Goal: Transaction & Acquisition: Subscribe to service/newsletter

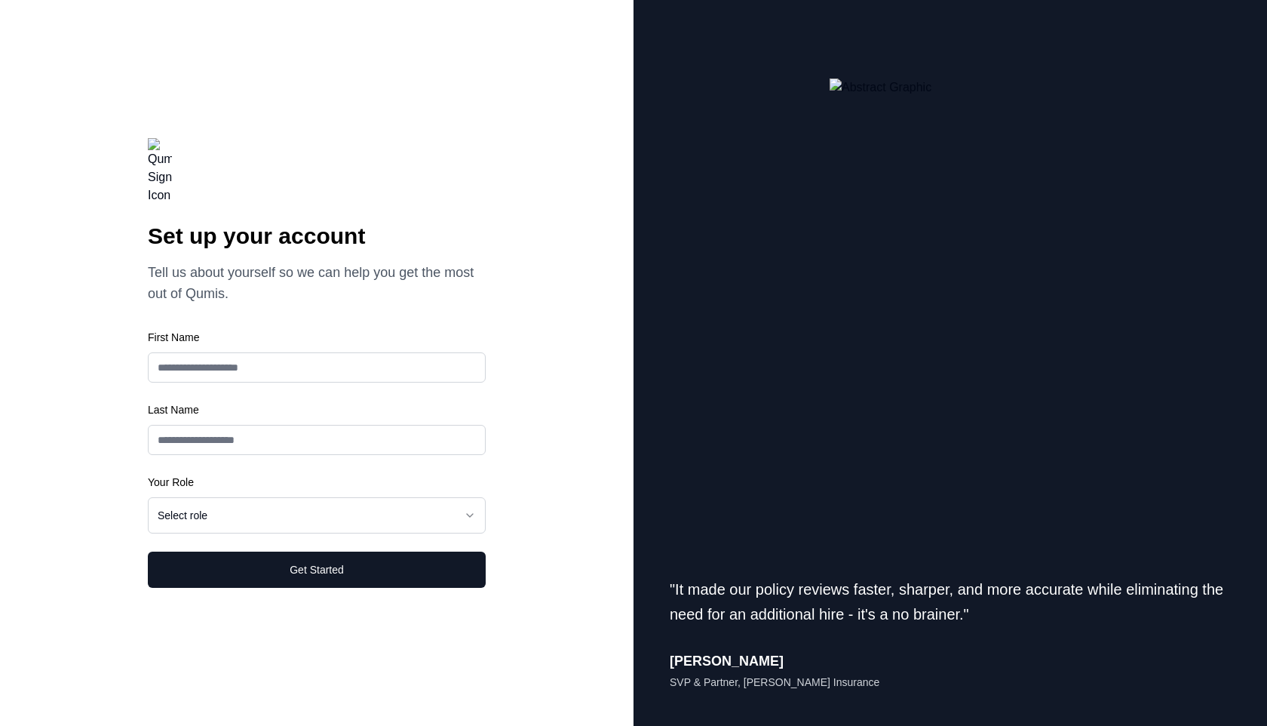
click at [232, 353] on input "First Name" at bounding box center [317, 367] width 338 height 30
type input "****"
click at [241, 382] on input "First Name" at bounding box center [317, 367] width 338 height 30
type input "****"
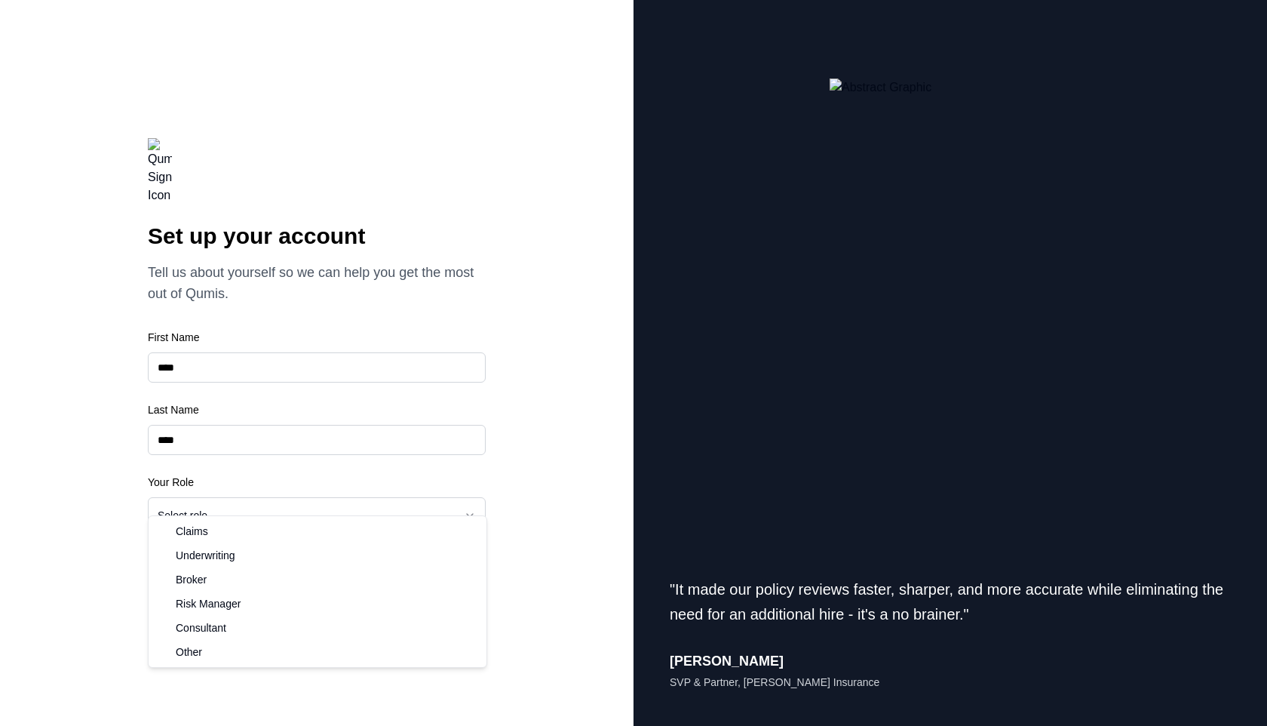
click at [210, 499] on html "**********" at bounding box center [633, 363] width 1267 height 726
select select "******"
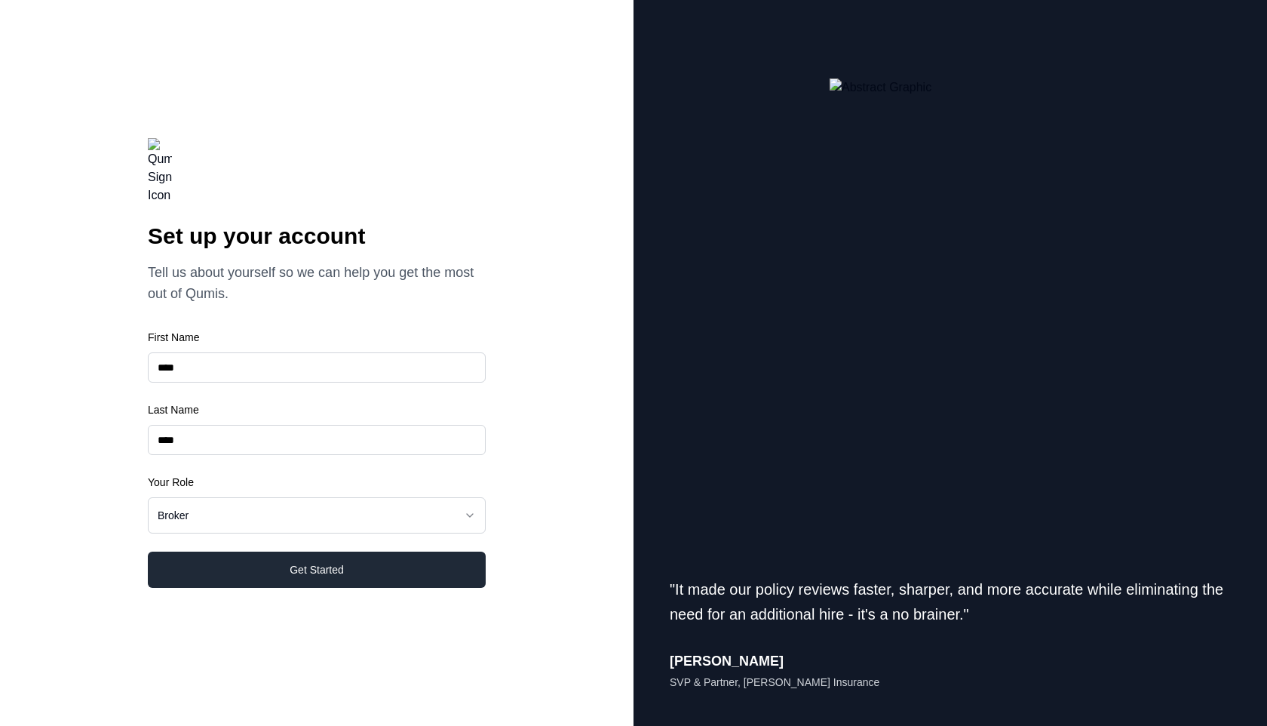
click at [320, 551] on button "Get Started" at bounding box center [317, 569] width 338 height 36
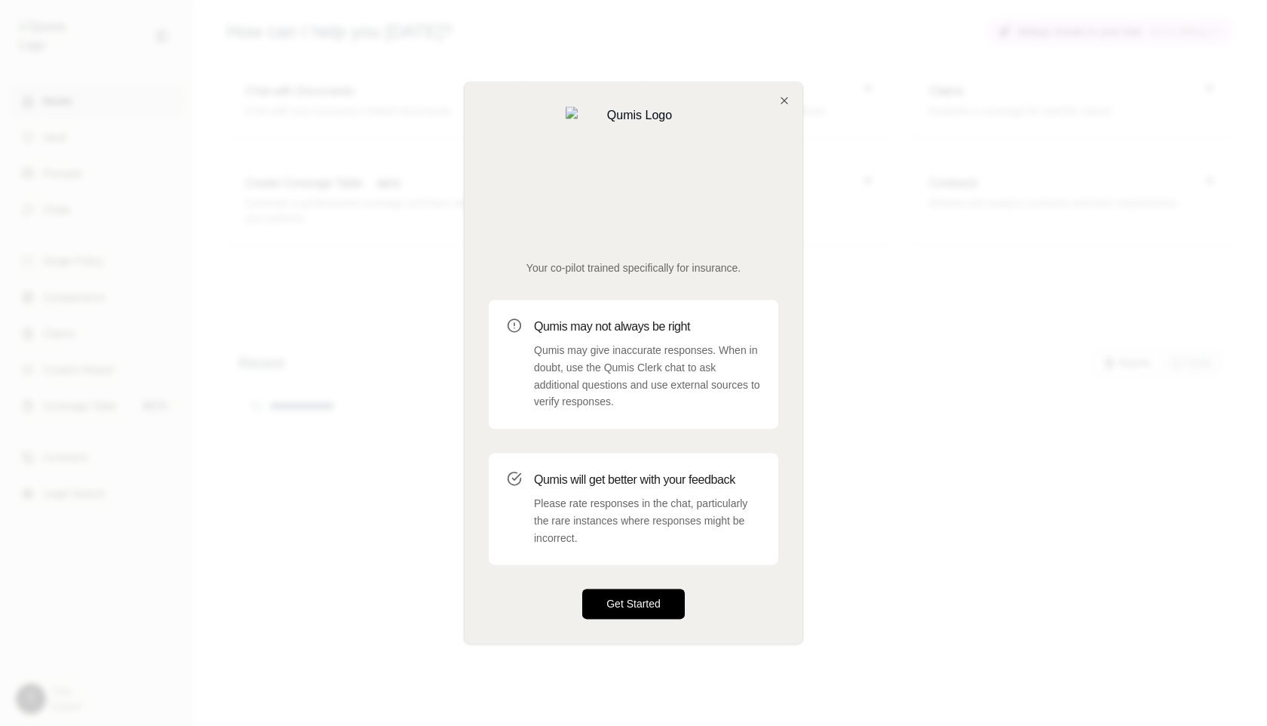
click at [622, 589] on button "Get Started" at bounding box center [633, 604] width 103 height 30
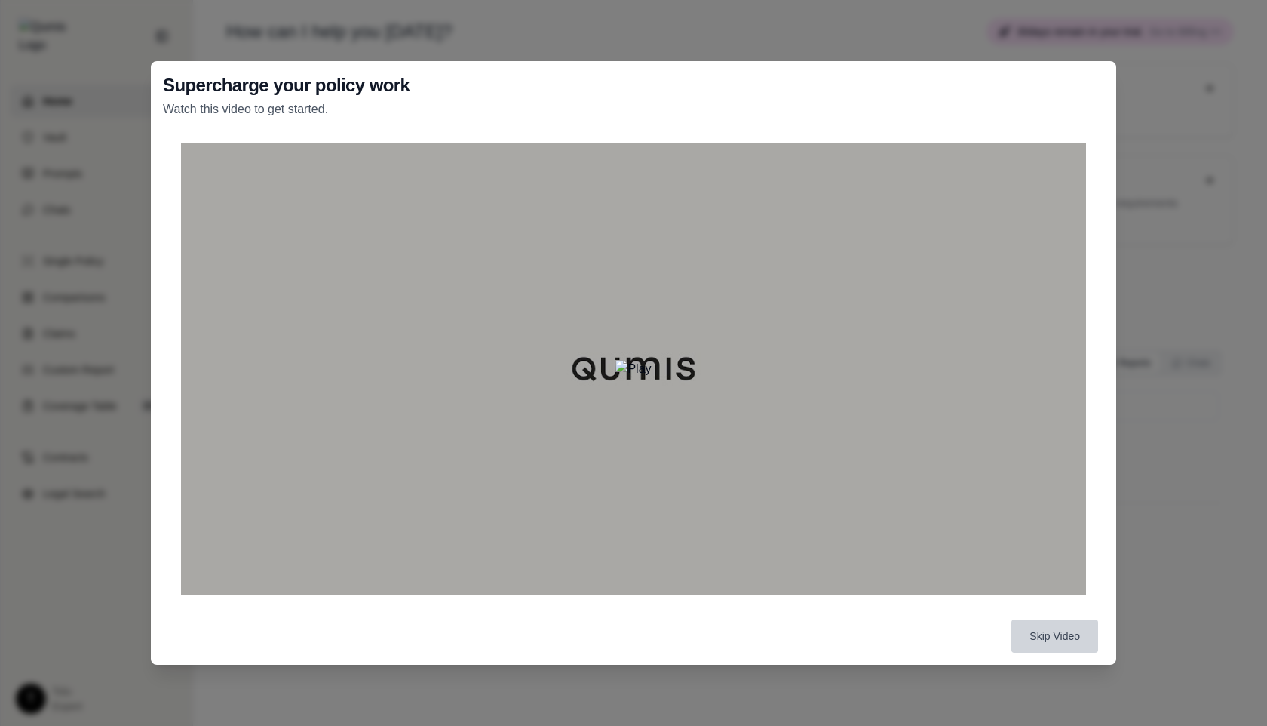
click at [1061, 647] on button "Skip Video" at bounding box center [1055, 635] width 87 height 33
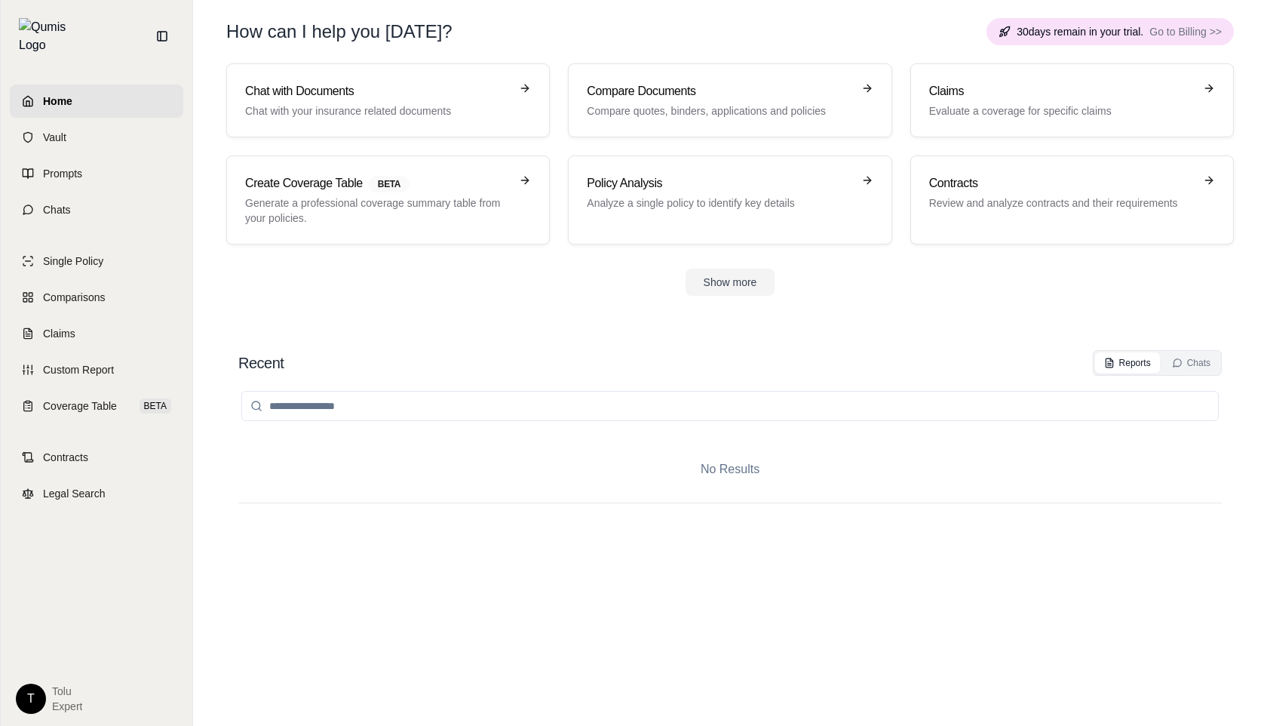
drag, startPoint x: 1012, startPoint y: 32, endPoint x: 1145, endPoint y: 31, distance: 133.5
click at [1145, 31] on div "30 days remain in your trial. Go to Billing >>" at bounding box center [1110, 31] width 247 height 27
click at [29, 693] on html "Home Vault Prompts Chats Single Policy Comparisons Claims Custom Report Coverag…" at bounding box center [633, 363] width 1267 height 726
click at [66, 588] on link "Manage Credits" at bounding box center [66, 585] width 124 height 24
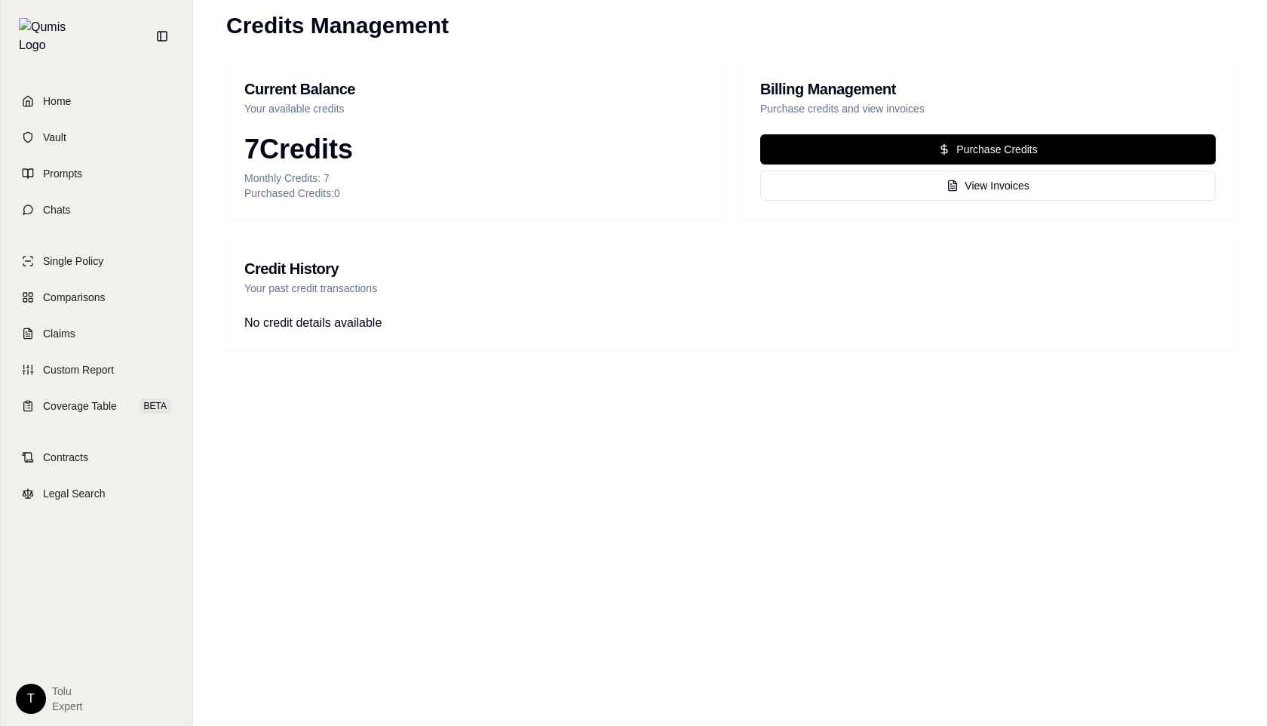
drag, startPoint x: 367, startPoint y: 147, endPoint x: 254, endPoint y: 152, distance: 113.3
click at [254, 152] on div "7 Credits" at bounding box center [472, 149] width 456 height 30
click at [400, 144] on div "7 Credits" at bounding box center [472, 149] width 456 height 30
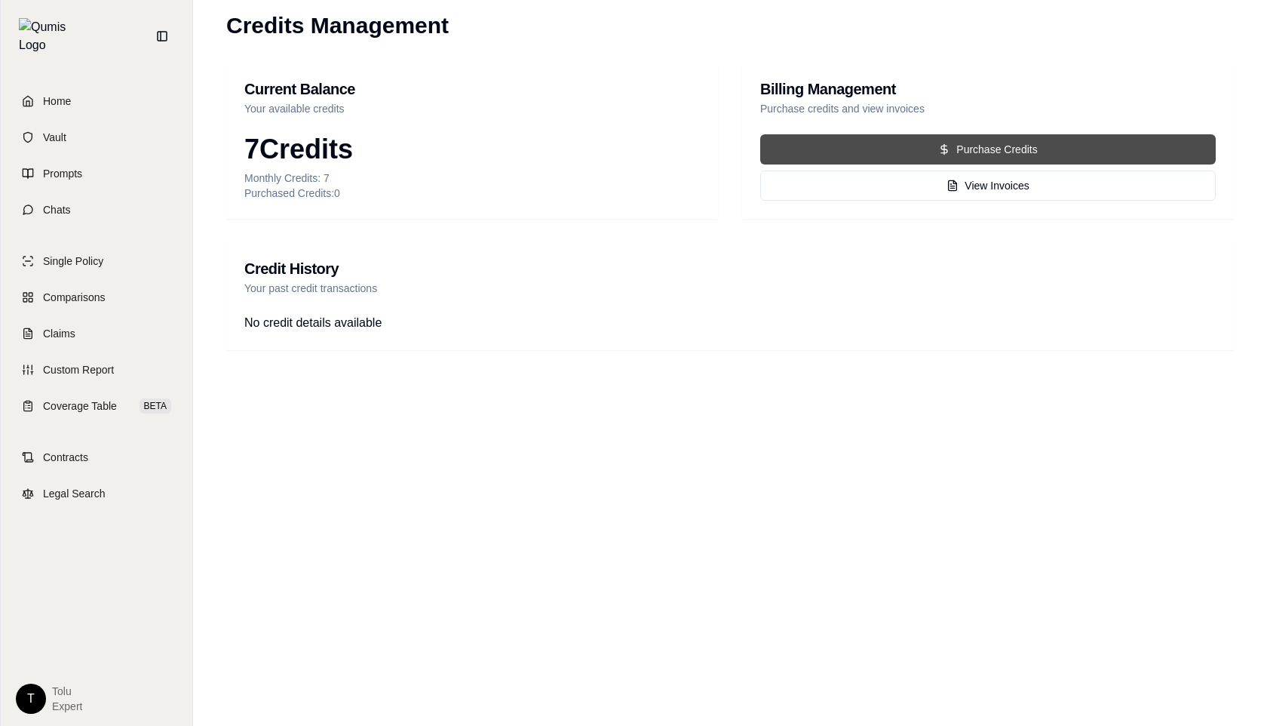
click at [920, 152] on button "Purchase Credits" at bounding box center [988, 149] width 456 height 30
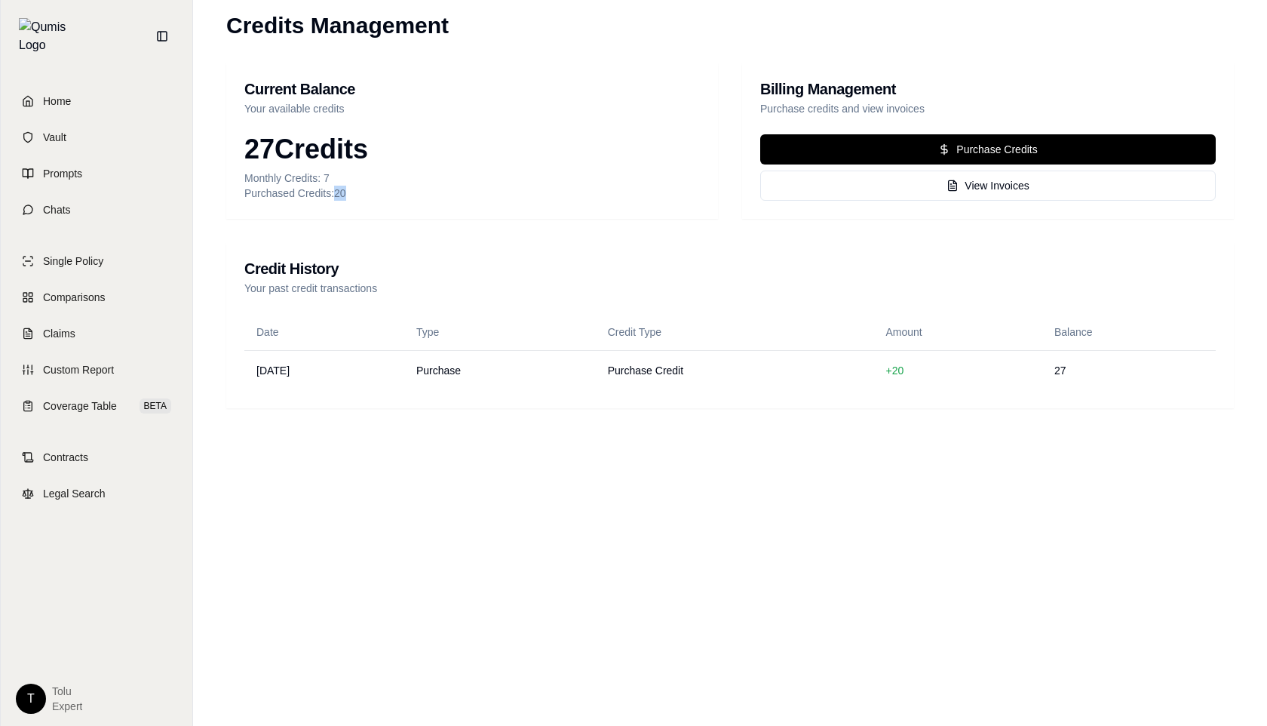
drag, startPoint x: 353, startPoint y: 192, endPoint x: 333, endPoint y: 193, distance: 20.4
click at [333, 193] on div "Purchased Credits: 20" at bounding box center [472, 193] width 456 height 15
drag, startPoint x: 269, startPoint y: 145, endPoint x: 246, endPoint y: 145, distance: 22.6
click at [246, 145] on div "27 Credits" at bounding box center [472, 149] width 456 height 30
click at [449, 204] on div "27 Credits Monthly Credits: 7 Purchased Credits: 20" at bounding box center [472, 176] width 492 height 84
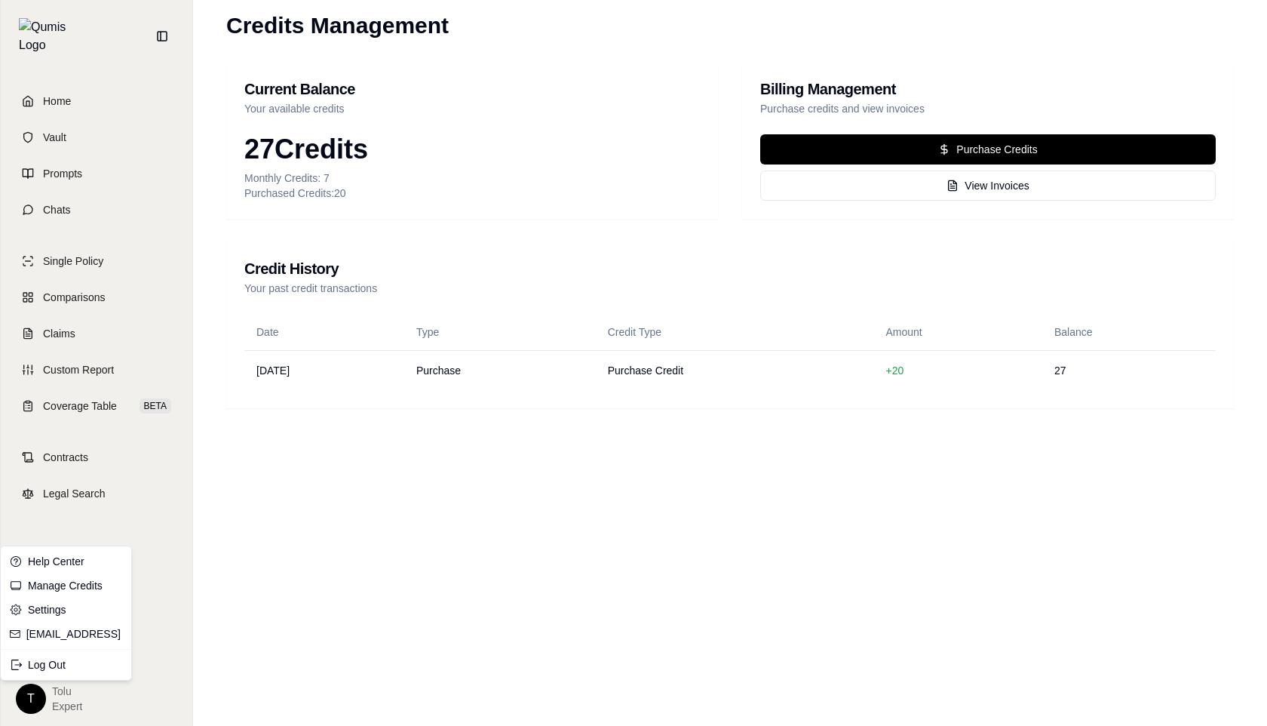
click at [32, 698] on html "Home Vault Prompts Chats Single Policy Comparisons Claims Custom Report Coverag…" at bounding box center [633, 363] width 1267 height 726
click at [112, 533] on html "Home Vault Prompts Chats Single Policy Comparisons Claims Custom Report Coverag…" at bounding box center [633, 363] width 1267 height 726
click at [33, 693] on html "Home Vault Prompts Chats Single Policy Comparisons Claims Custom Report Coverag…" at bounding box center [633, 363] width 1267 height 726
click at [296, 482] on html "Home Vault Prompts Chats Single Policy Comparisons Claims Custom Report Coverag…" at bounding box center [633, 363] width 1267 height 726
click at [35, 698] on html "Home Vault Prompts Chats Single Policy Comparisons Claims Custom Report Coverag…" at bounding box center [633, 363] width 1267 height 726
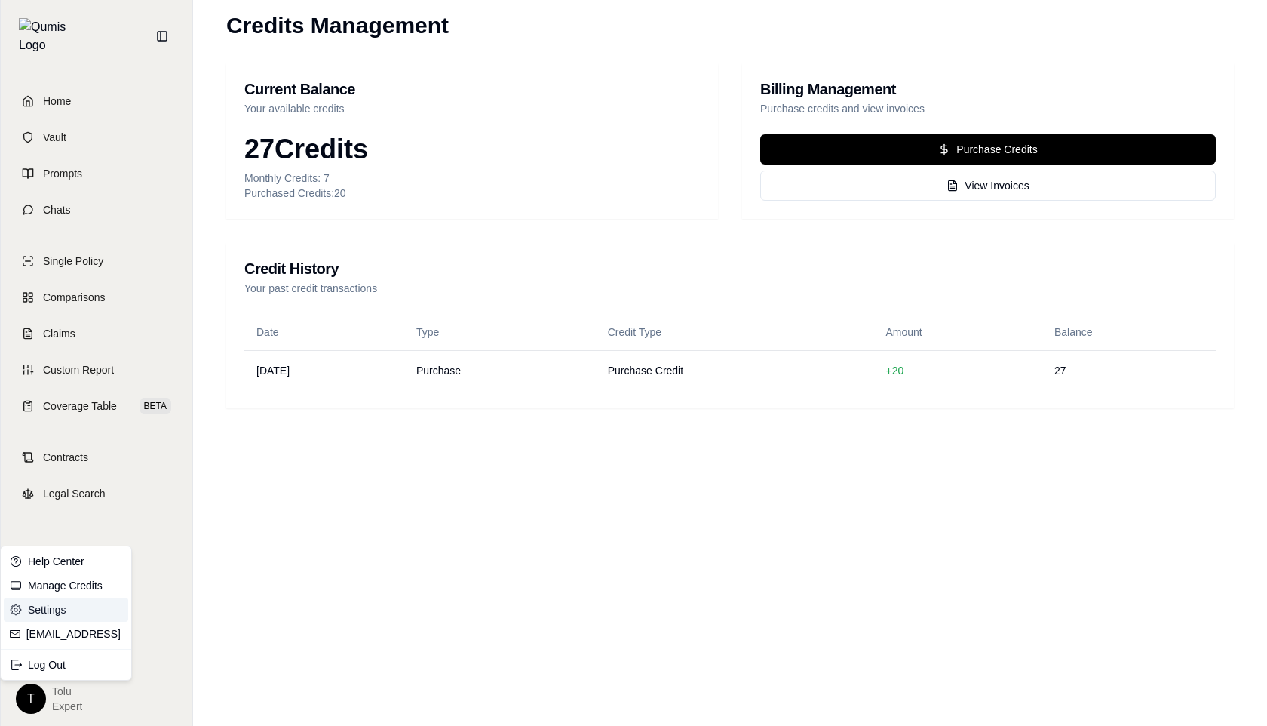
click at [51, 607] on link "Settings" at bounding box center [66, 609] width 124 height 24
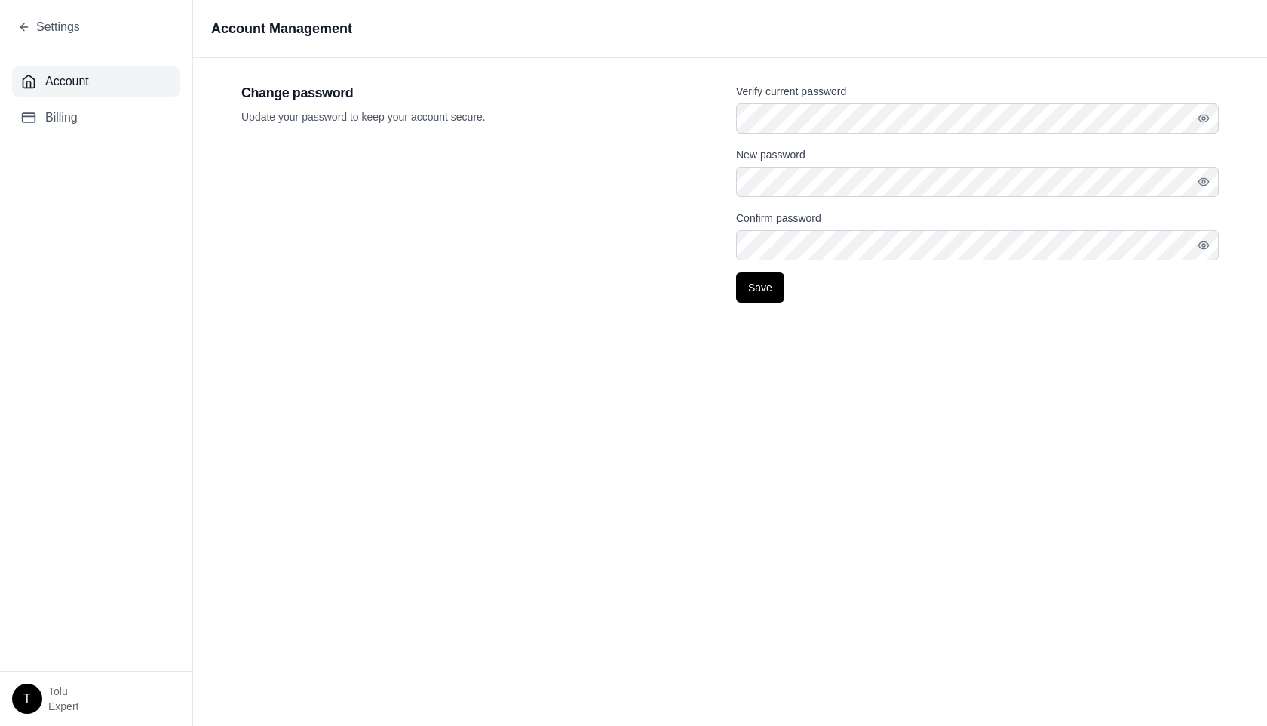
click at [811, 51] on h1 "Account Management" at bounding box center [730, 28] width 1074 height 57
click at [760, 291] on button "Save" at bounding box center [760, 287] width 48 height 30
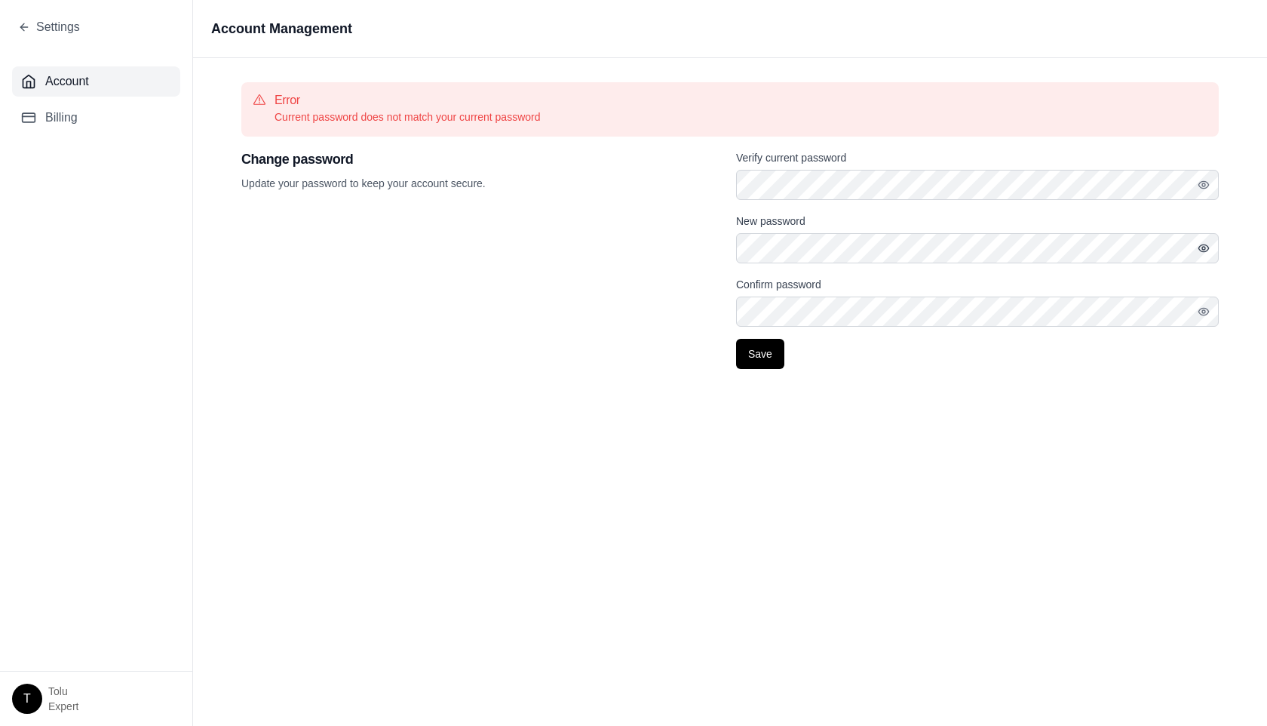
click at [1200, 251] on icon "button" at bounding box center [1204, 248] width 12 height 12
click at [1207, 310] on icon "button" at bounding box center [1204, 312] width 12 height 12
click at [1212, 190] on button "button" at bounding box center [1208, 185] width 21 height 30
click at [582, 398] on div "Account Management Error Current password does not match your current password …" at bounding box center [730, 363] width 1074 height 726
click at [761, 355] on button "Save" at bounding box center [760, 354] width 48 height 30
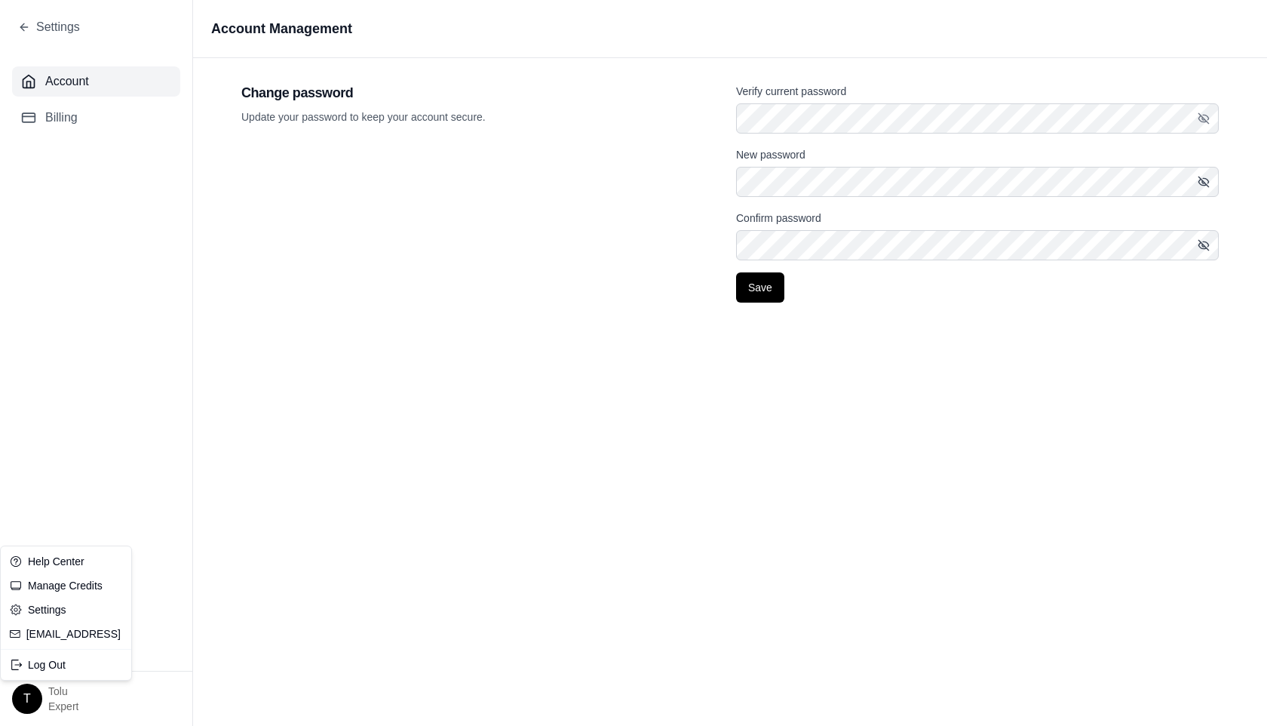
click at [28, 712] on html "Settings Account Billing T tolu Expert Account Management Change password Updat…" at bounding box center [633, 363] width 1267 height 726
click at [49, 659] on div "Log Out" at bounding box center [66, 665] width 124 height 24
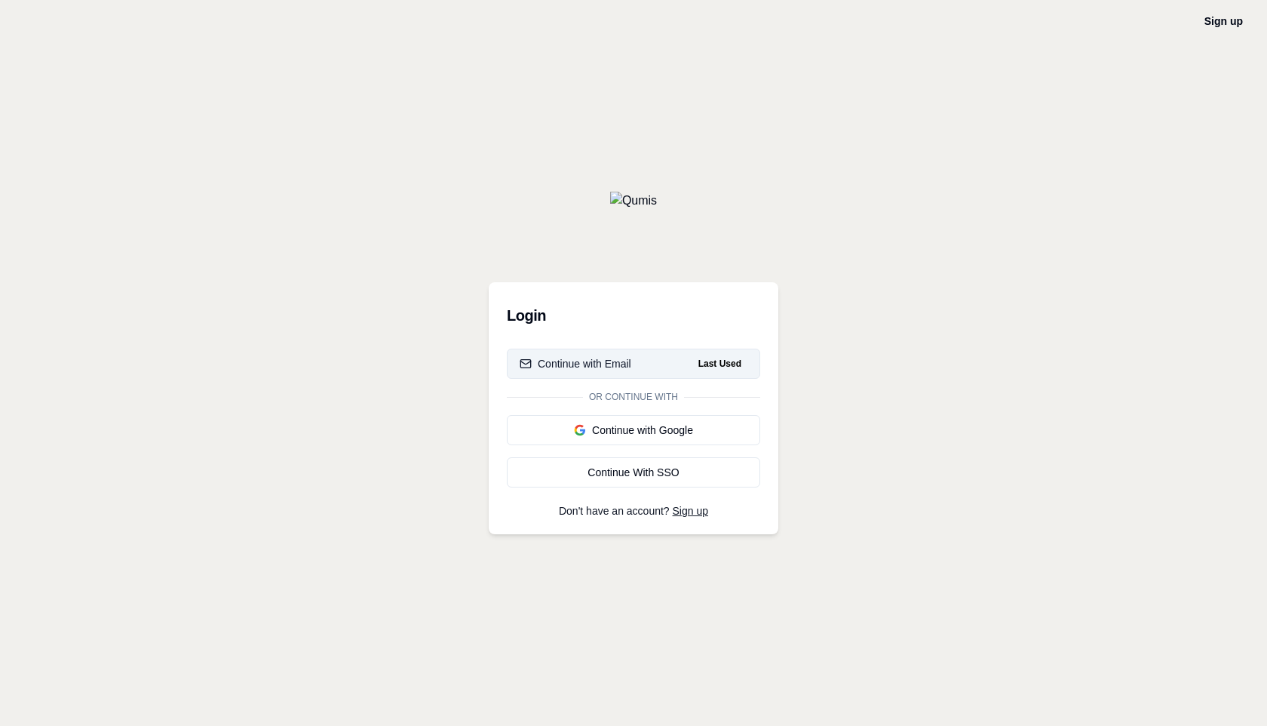
click at [628, 361] on div "Continue with Email" at bounding box center [576, 363] width 112 height 15
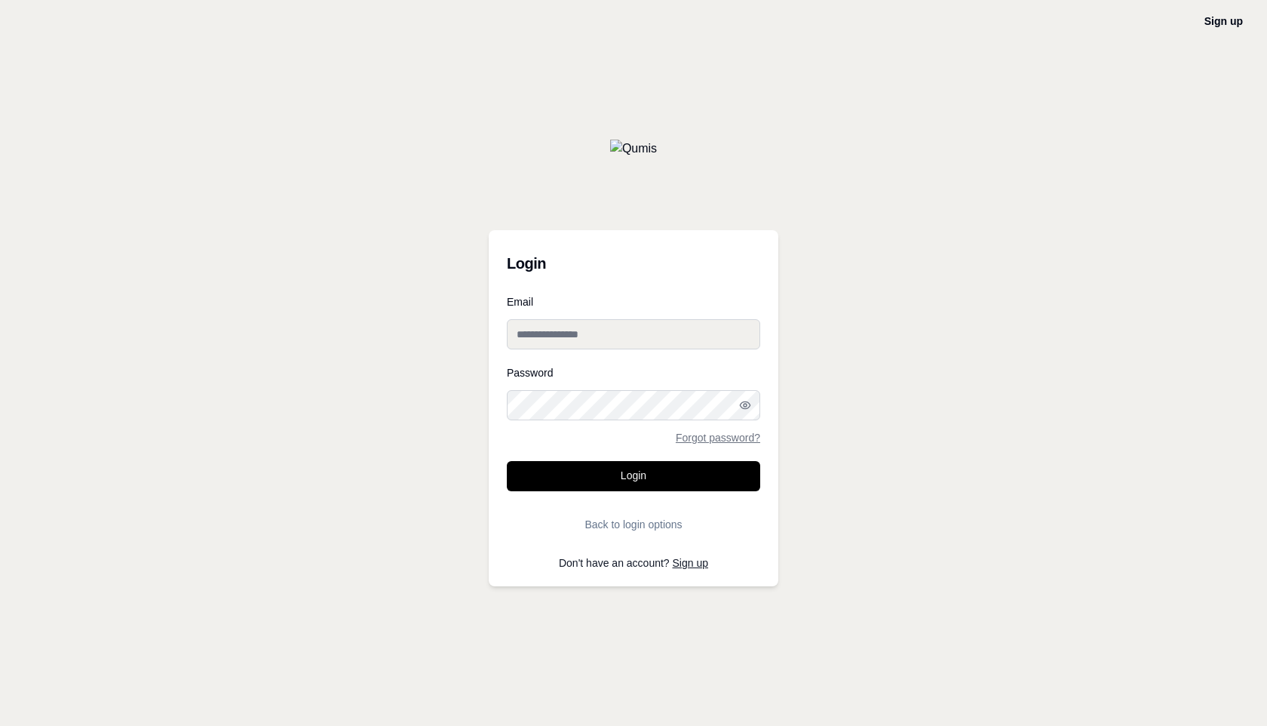
click at [591, 337] on input "Email" at bounding box center [633, 334] width 253 height 30
type input "**********"
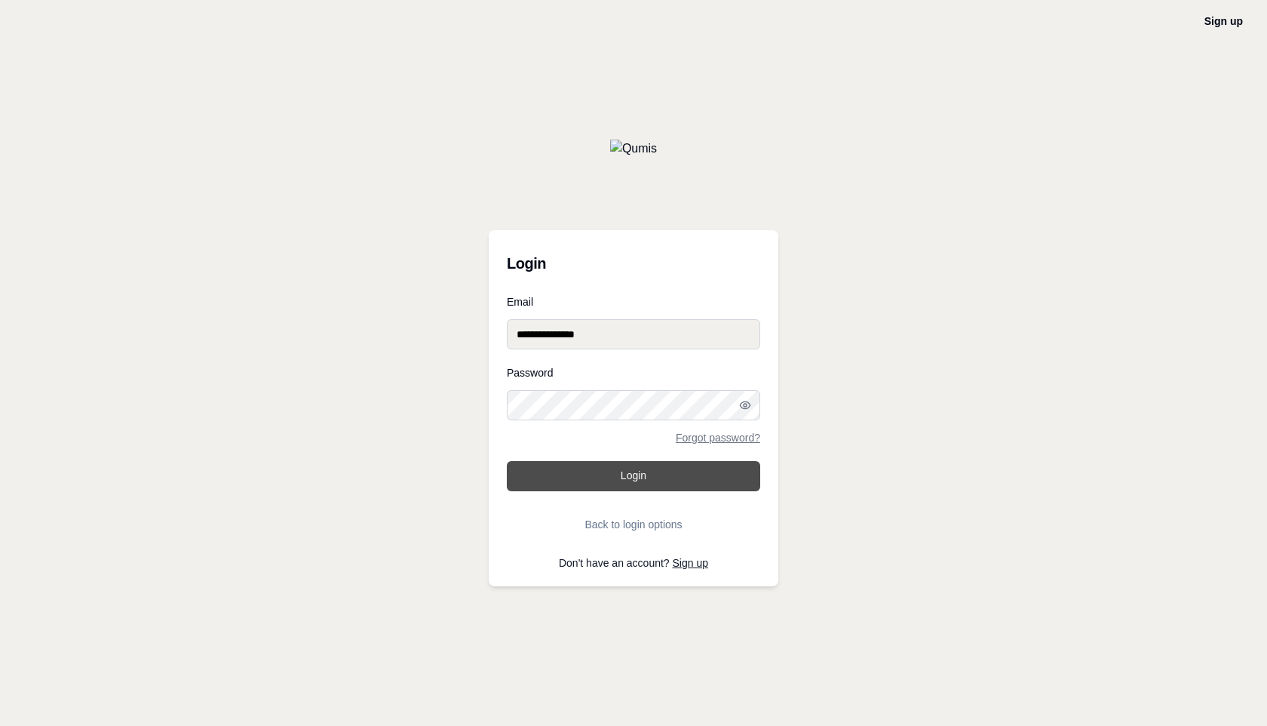
click at [625, 477] on button "Login" at bounding box center [633, 476] width 253 height 30
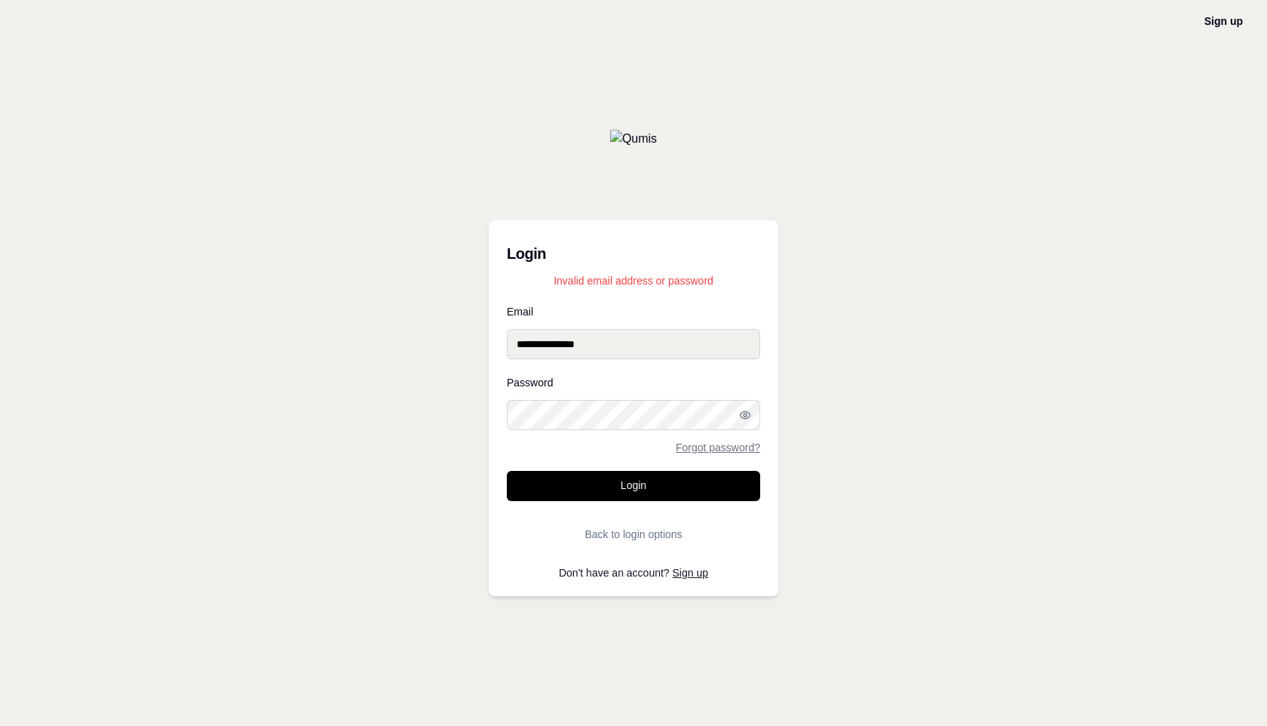
click at [494, 411] on div "**********" at bounding box center [634, 408] width 290 height 376
click at [589, 487] on button "Login" at bounding box center [633, 486] width 253 height 30
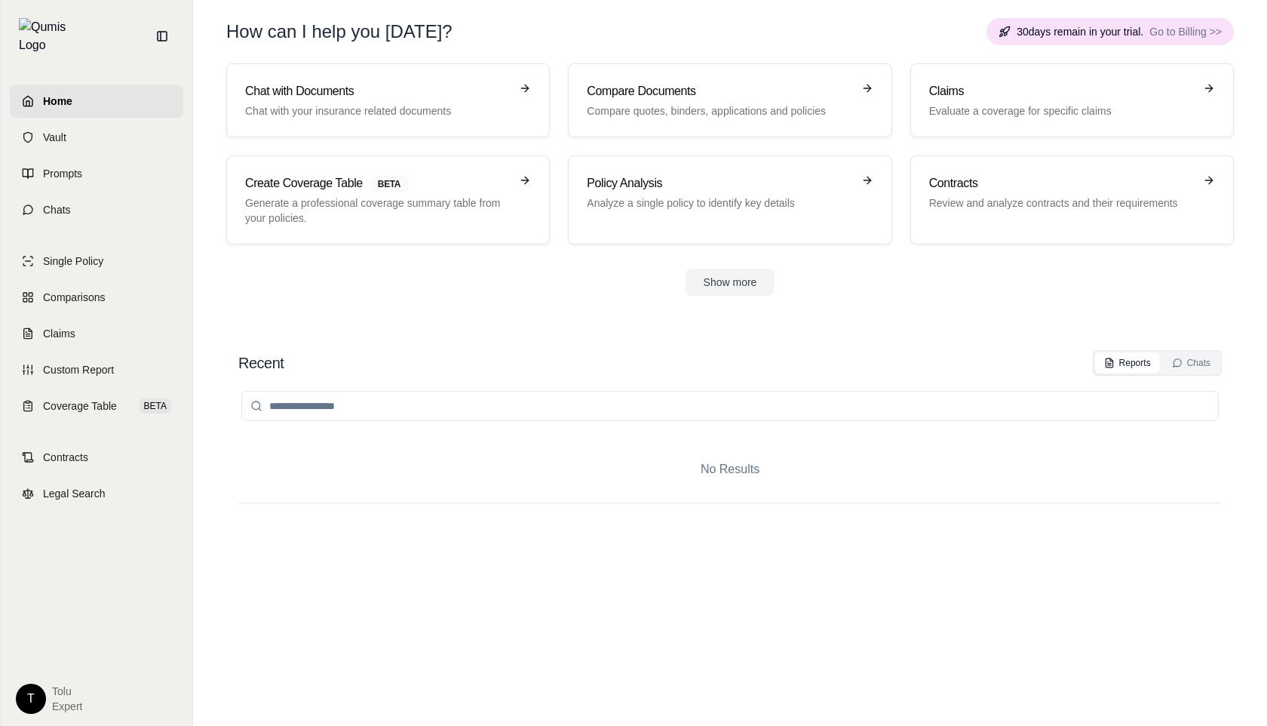
click at [25, 702] on html "Home Vault Prompts Chats Single Policy Comparisons Claims Custom Report Coverag…" at bounding box center [633, 363] width 1267 height 726
click at [493, 482] on html "Home Vault Prompts Chats Single Policy Comparisons Claims Custom Report Coverag…" at bounding box center [633, 363] width 1267 height 726
click at [1050, 37] on span "30 days remain in your trial." at bounding box center [1080, 31] width 127 height 15
click at [1176, 32] on span "Go to Billing >>" at bounding box center [1186, 31] width 72 height 15
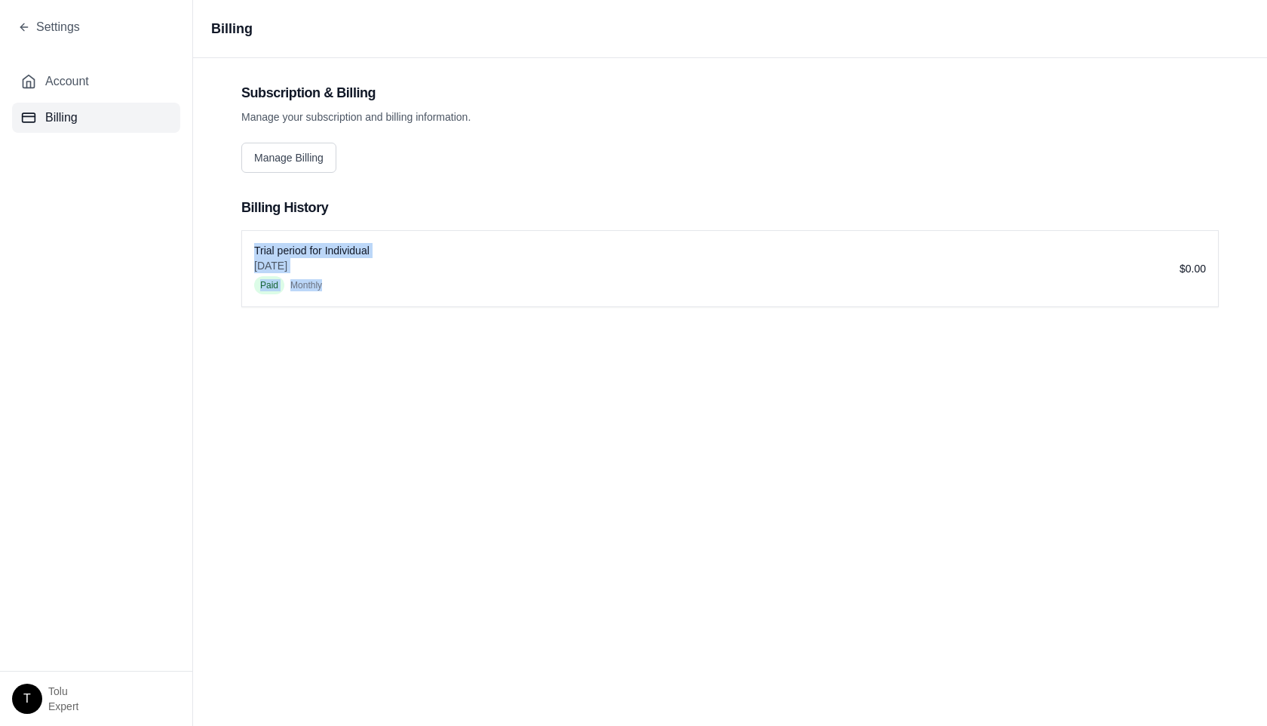
drag, startPoint x: 333, startPoint y: 281, endPoint x: 254, endPoint y: 249, distance: 84.9
click at [254, 249] on div "Trial period for Individual Aug 12, 2025 Paid monthly" at bounding box center [711, 268] width 914 height 51
click at [453, 164] on div "Subscription & Billing Manage your subscription and billing information. Manage…" at bounding box center [730, 127] width 978 height 91
click at [267, 146] on button "Manage Billing" at bounding box center [288, 158] width 95 height 30
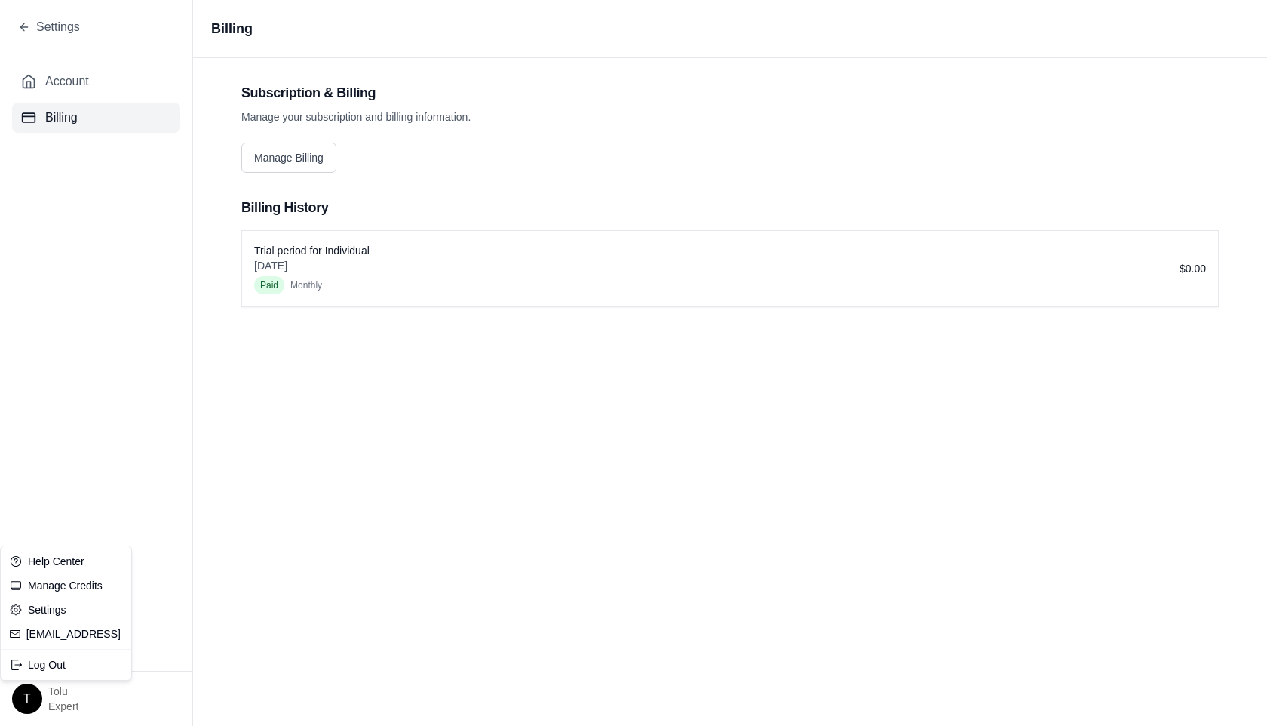
click at [25, 705] on html "Settings Account Billing T tolu Expert Billing Subscription & Billing Manage yo…" at bounding box center [633, 363] width 1267 height 726
click at [96, 472] on html "Settings Account Billing T tolu Expert Billing Subscription & Billing Manage yo…" at bounding box center [633, 363] width 1267 height 726
click at [35, 700] on html "Settings Account Billing T tolu Expert Billing Subscription & Billing Manage yo…" at bounding box center [633, 363] width 1267 height 726
click at [50, 607] on link "Settings" at bounding box center [66, 609] width 124 height 24
click at [27, 693] on html "Settings Account Billing T tolu Expert Billing Subscription & Billing Manage yo…" at bounding box center [633, 363] width 1267 height 726
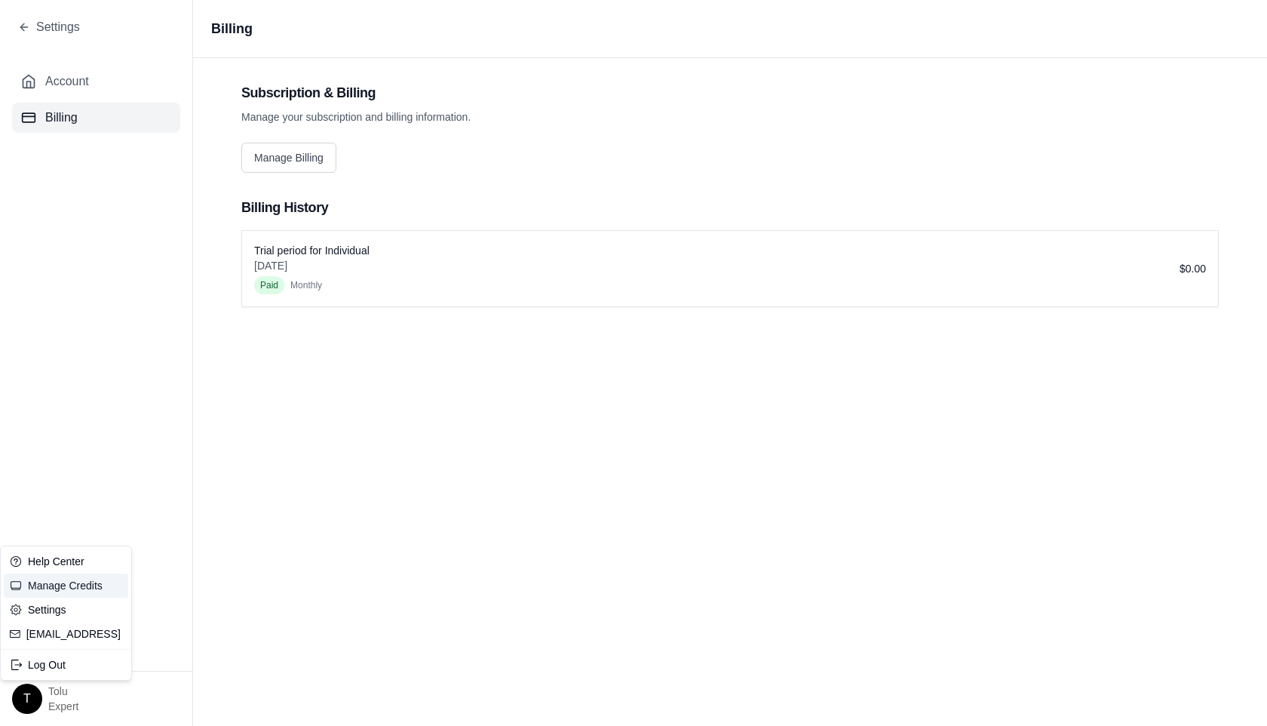
click at [72, 582] on link "Manage Credits" at bounding box center [66, 585] width 124 height 24
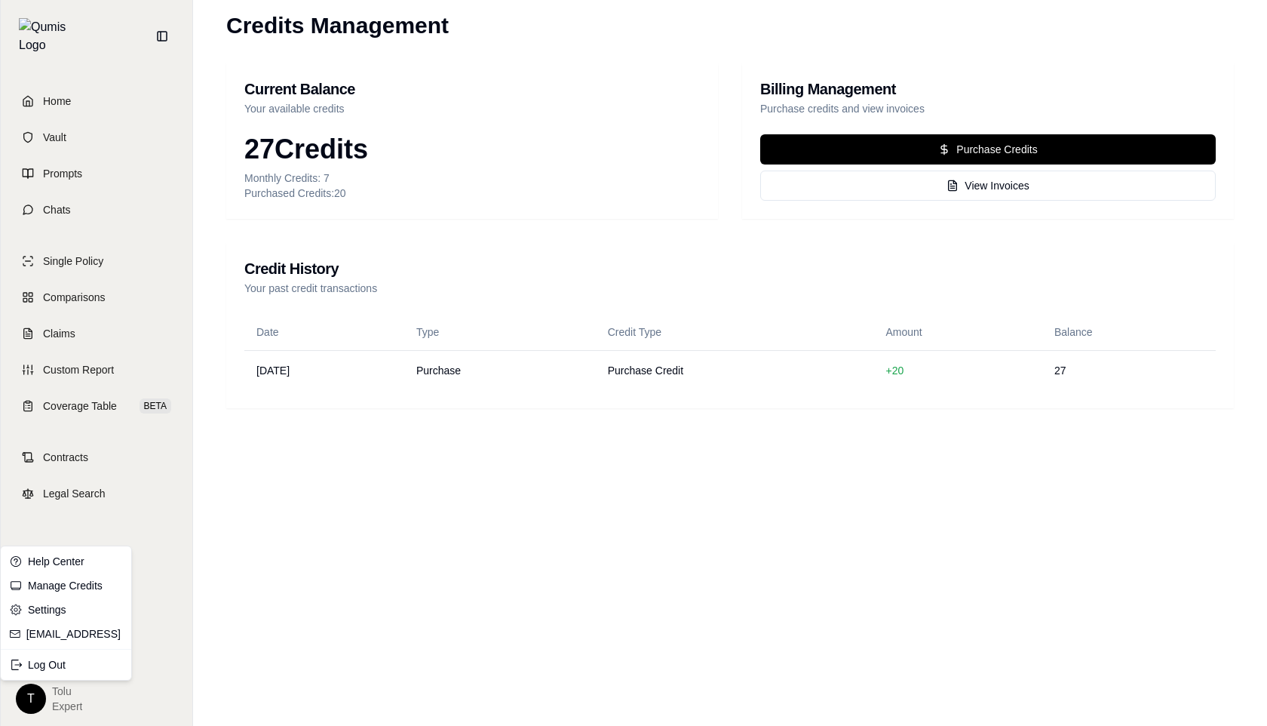
click at [29, 691] on html "Home Vault Prompts Chats Single Policy Comparisons Claims Custom Report Coverag…" at bounding box center [633, 363] width 1267 height 726
click at [75, 582] on link "Manage Credits" at bounding box center [66, 585] width 124 height 24
click at [26, 687] on html "Home Vault Prompts Chats Single Policy Comparisons Claims Custom Report Coverag…" at bounding box center [633, 363] width 1267 height 726
click at [61, 608] on link "Settings" at bounding box center [66, 609] width 124 height 24
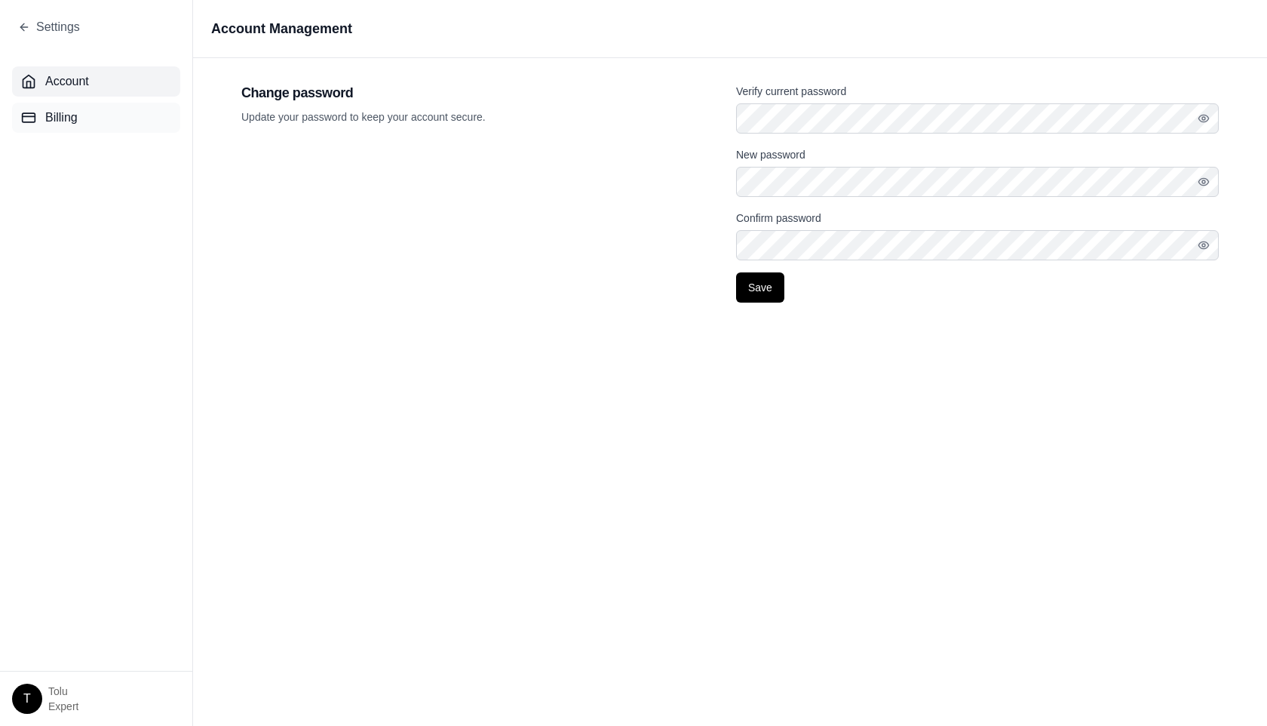
click at [62, 118] on span "Billing" at bounding box center [61, 118] width 32 height 18
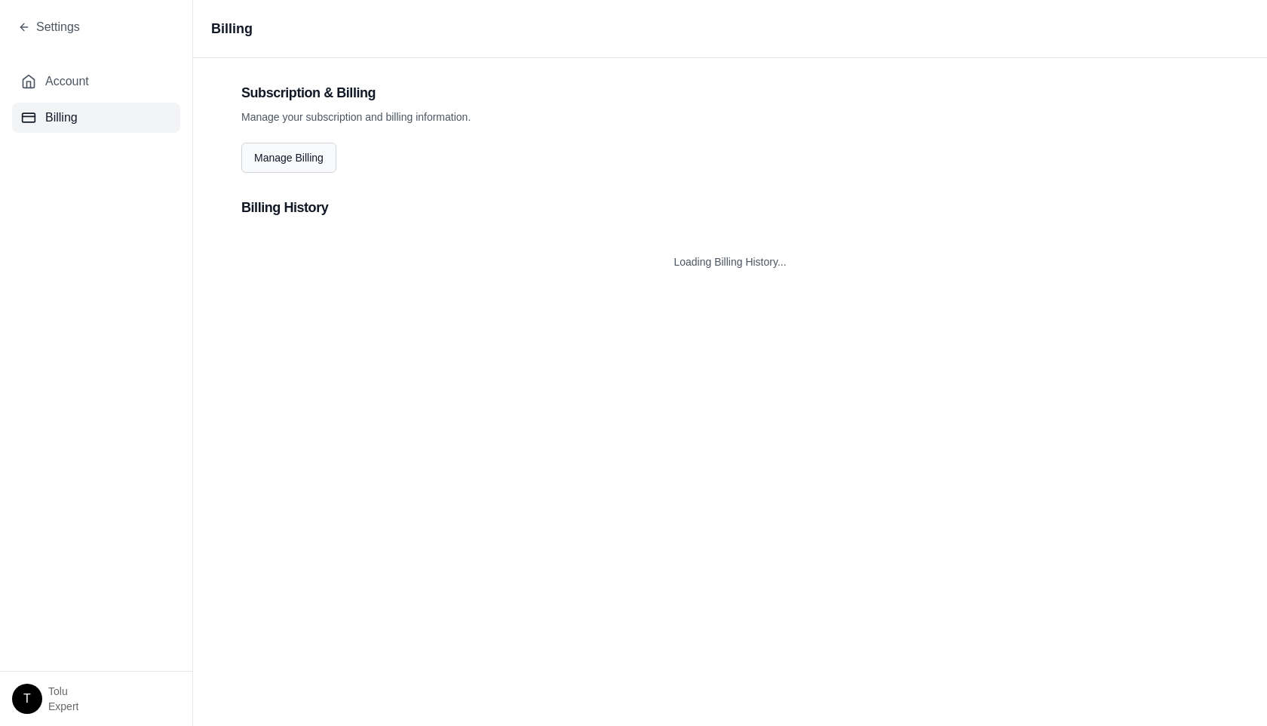
click at [306, 160] on button "Manage Billing" at bounding box center [288, 158] width 95 height 30
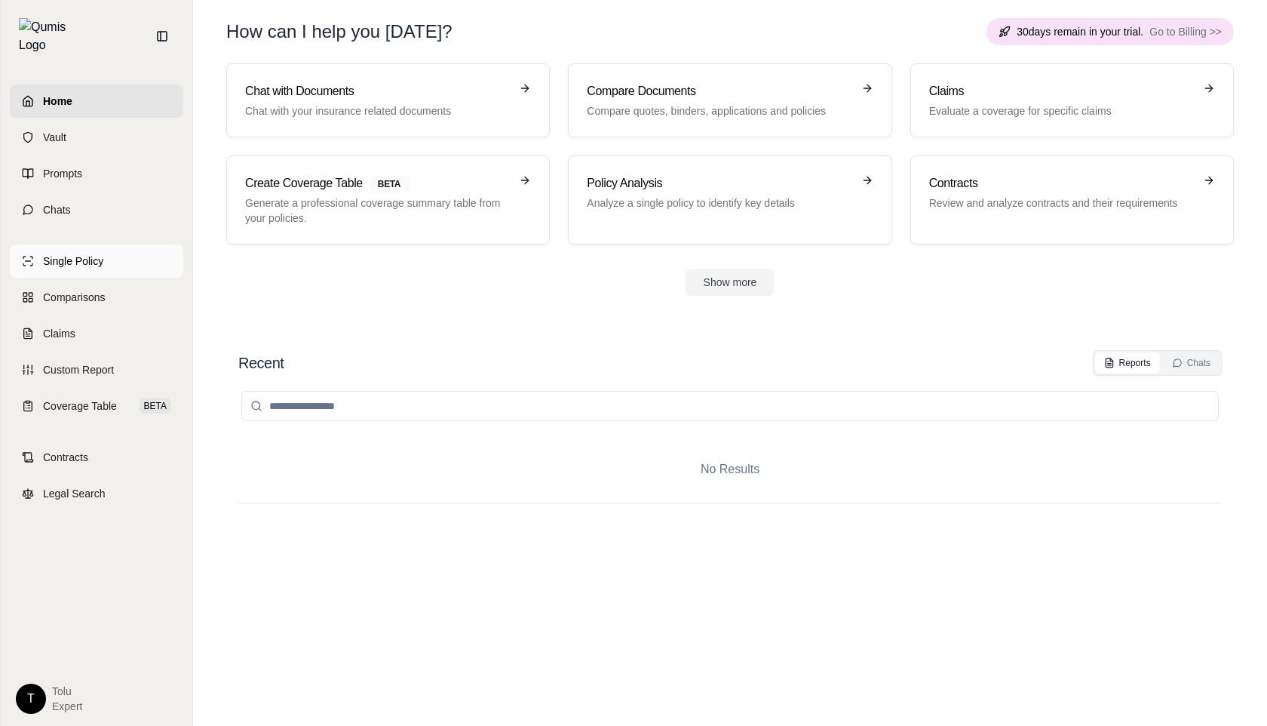
click at [59, 253] on span "Single Policy" at bounding box center [73, 260] width 60 height 15
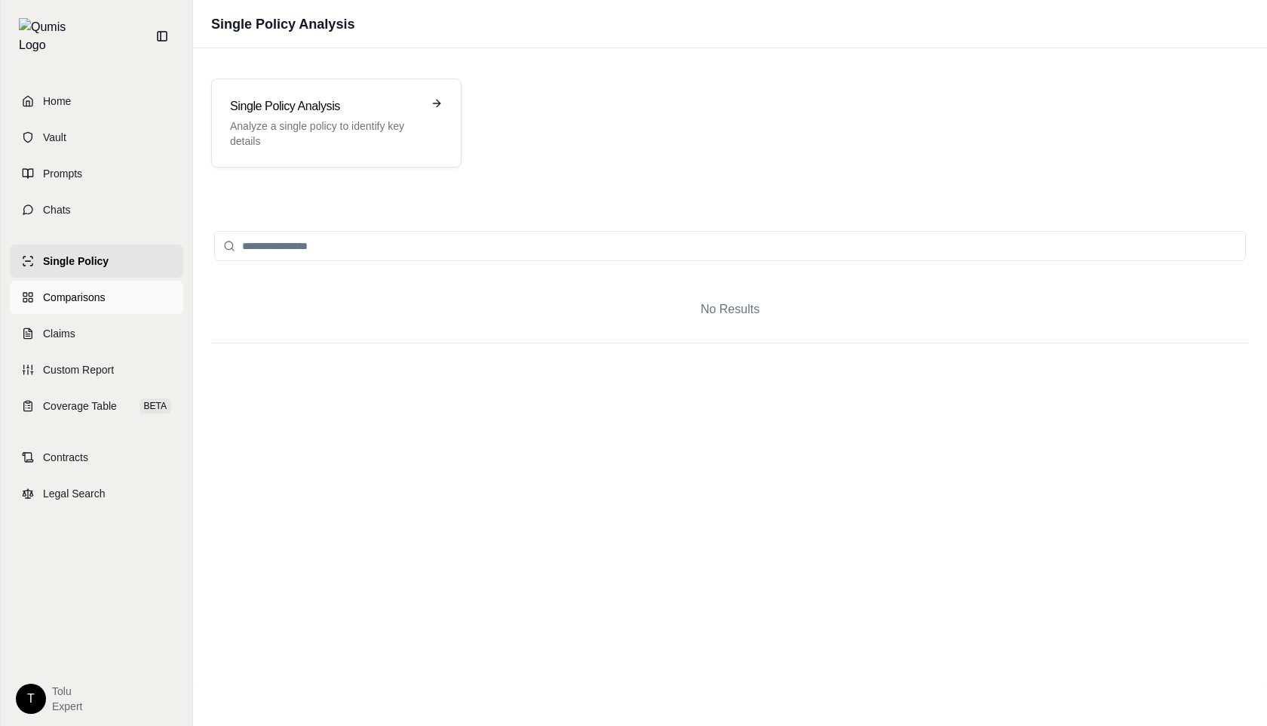
click at [71, 290] on span "Comparisons" at bounding box center [74, 297] width 62 height 15
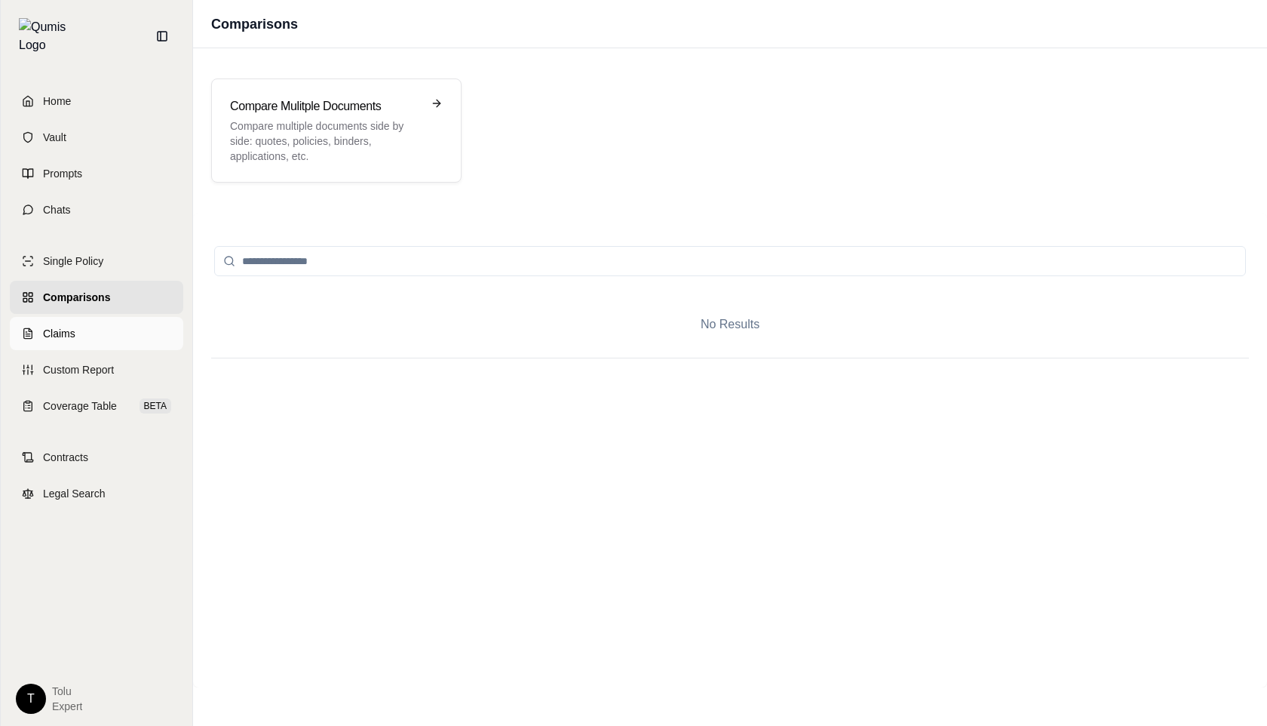
click at [71, 326] on span "Claims" at bounding box center [59, 333] width 32 height 15
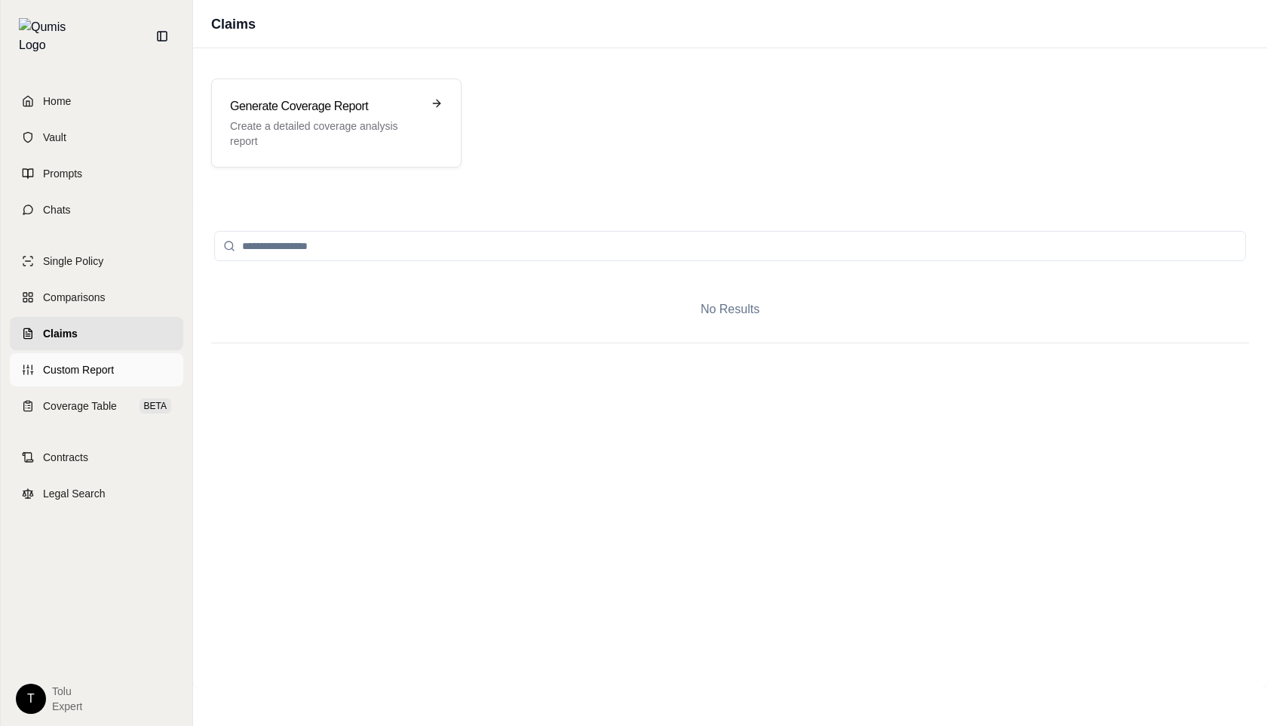
click at [80, 362] on span "Custom Report" at bounding box center [78, 369] width 71 height 15
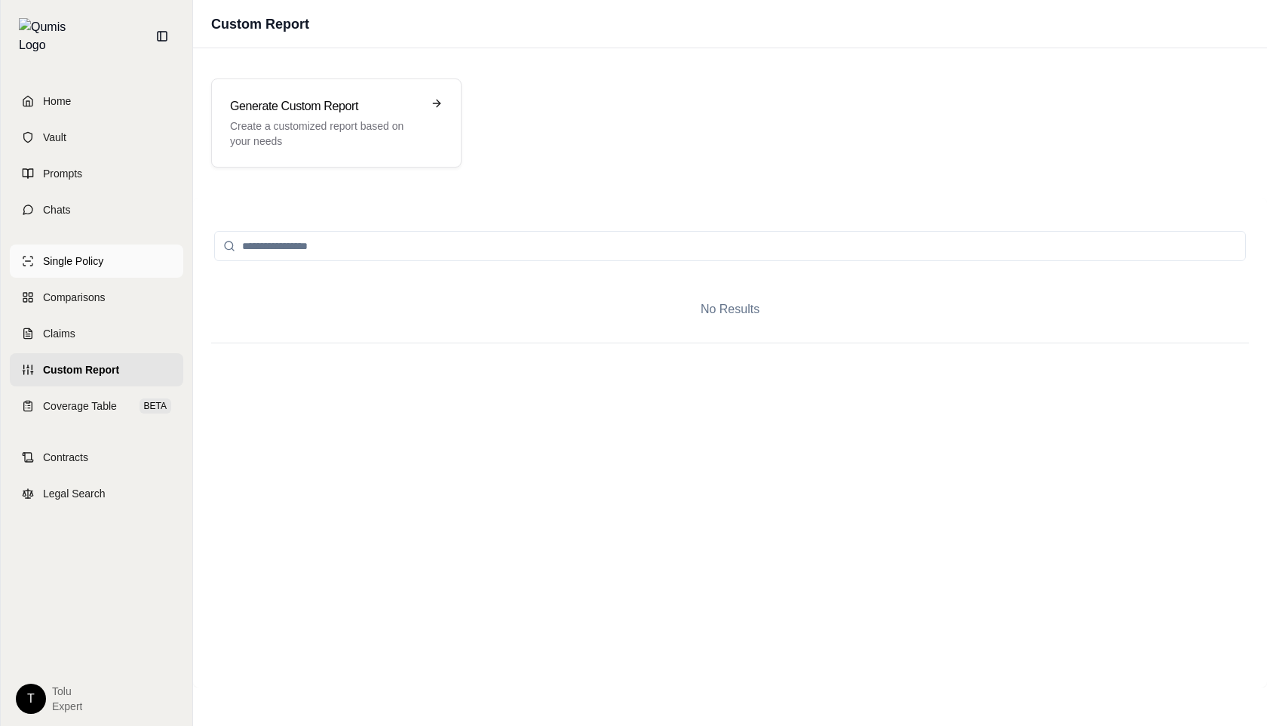
click at [86, 253] on span "Single Policy" at bounding box center [73, 260] width 60 height 15
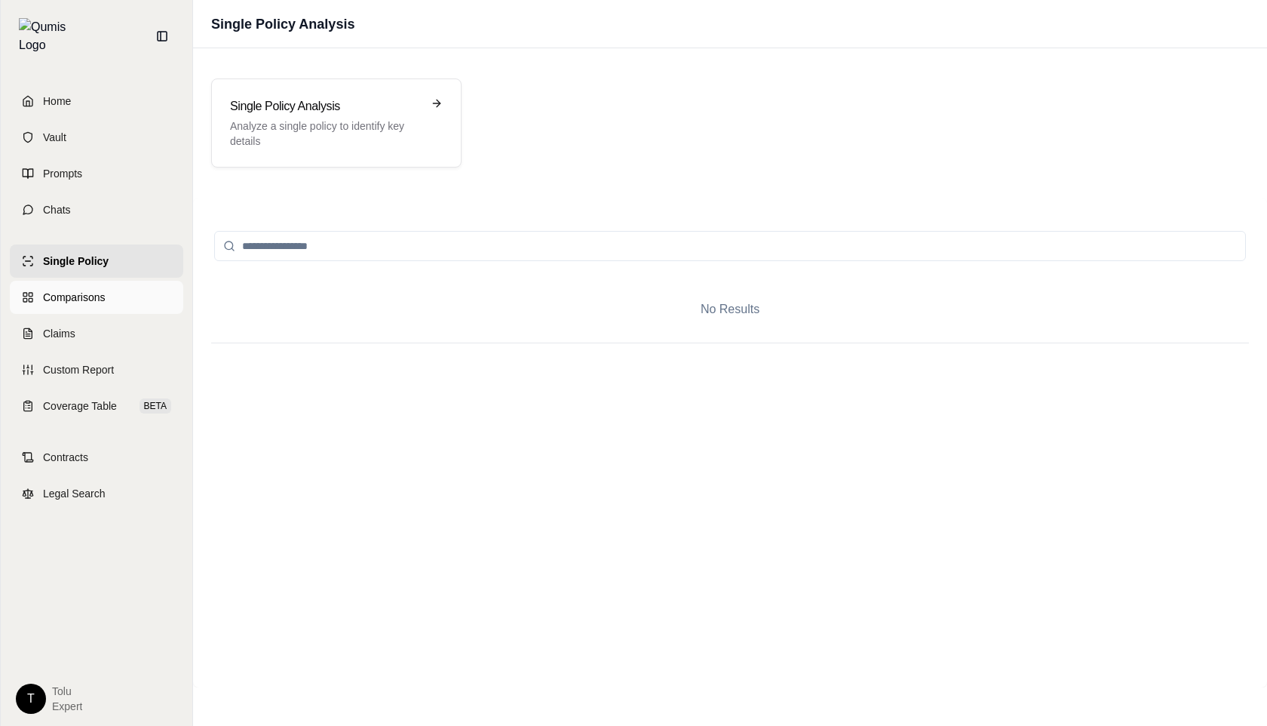
click at [84, 290] on span "Comparisons" at bounding box center [74, 297] width 62 height 15
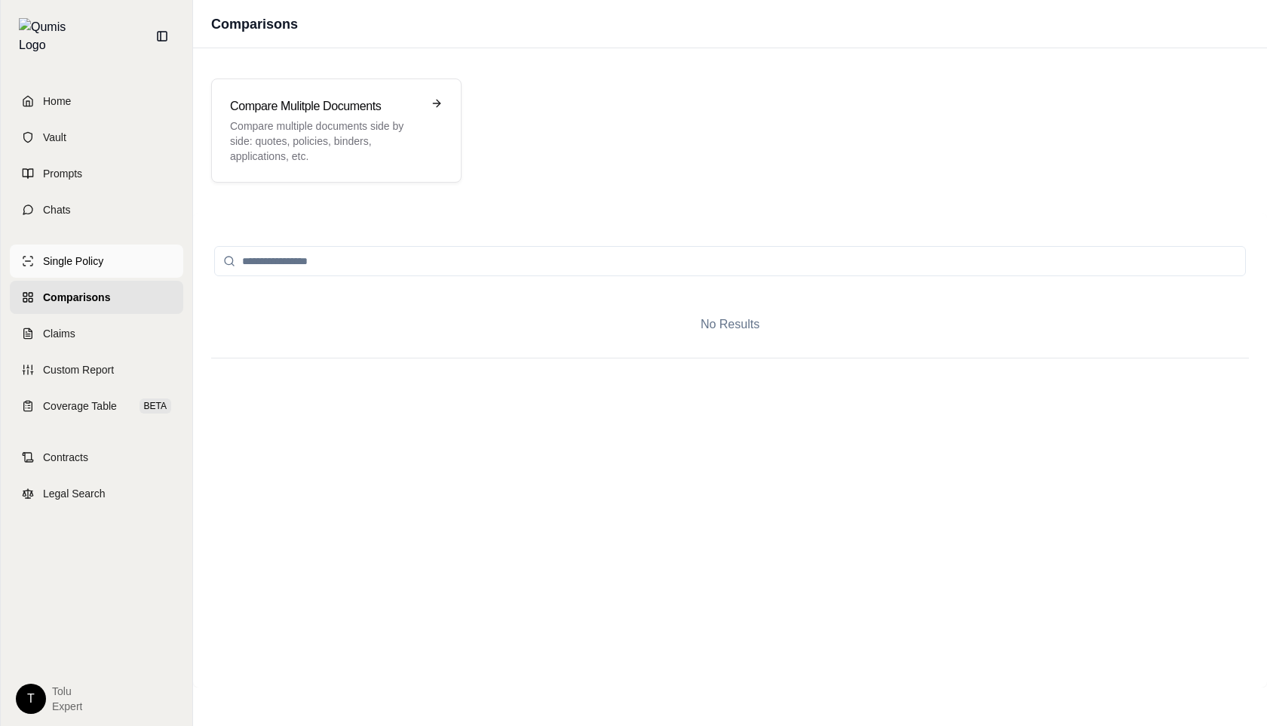
click at [95, 253] on span "Single Policy" at bounding box center [73, 260] width 60 height 15
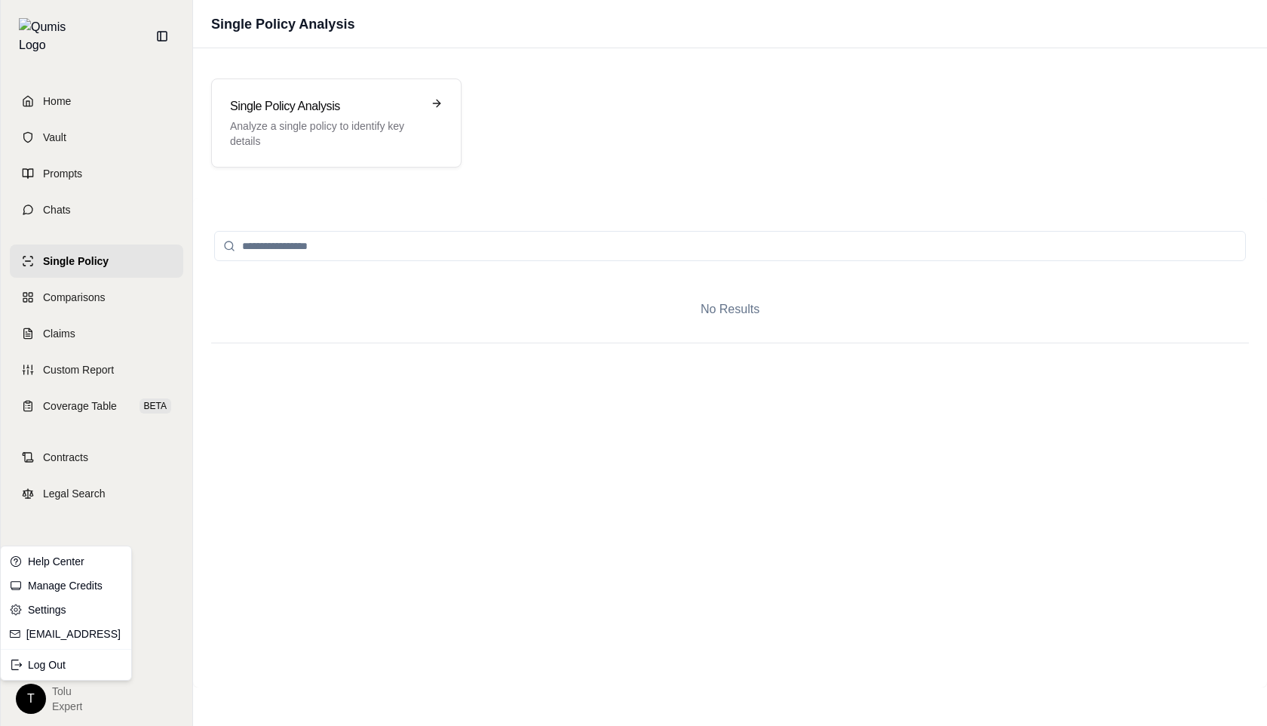
click at [32, 695] on html "Home Vault Prompts Chats Single Policy Comparisons Claims Custom Report Coverag…" at bounding box center [633, 363] width 1267 height 726
click at [205, 405] on html "Home Vault Prompts Chats Single Policy Comparisons Claims Custom Report Coverag…" at bounding box center [633, 363] width 1267 height 726
click at [319, 143] on p "Analyze a single policy to identify key details" at bounding box center [326, 133] width 192 height 30
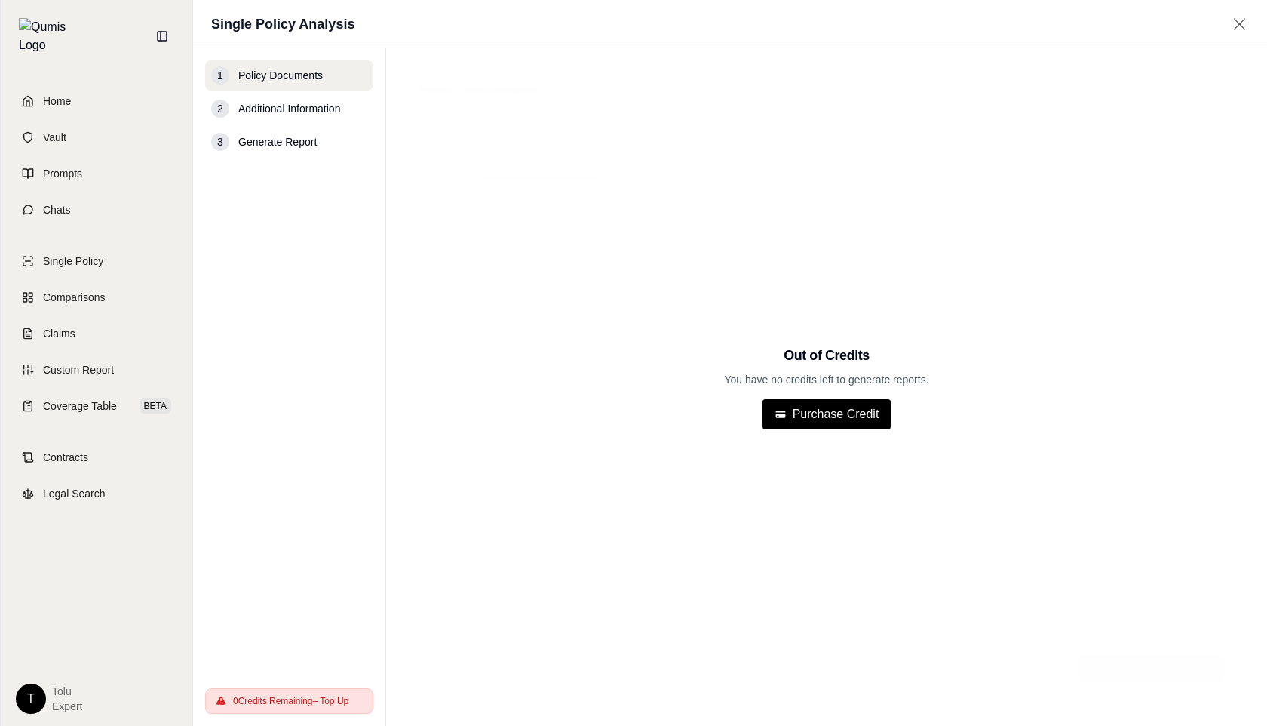
click at [282, 101] on span "Additional Information" at bounding box center [289, 108] width 102 height 15
click at [282, 144] on span "Generate Report" at bounding box center [277, 141] width 78 height 15
click at [286, 51] on nav "1 Policy Documents 2 Additional Information 3 Generate Report 0 Credits Remaini…" at bounding box center [289, 386] width 193 height 677
click at [825, 424] on button "Purchase Credit" at bounding box center [827, 414] width 129 height 30
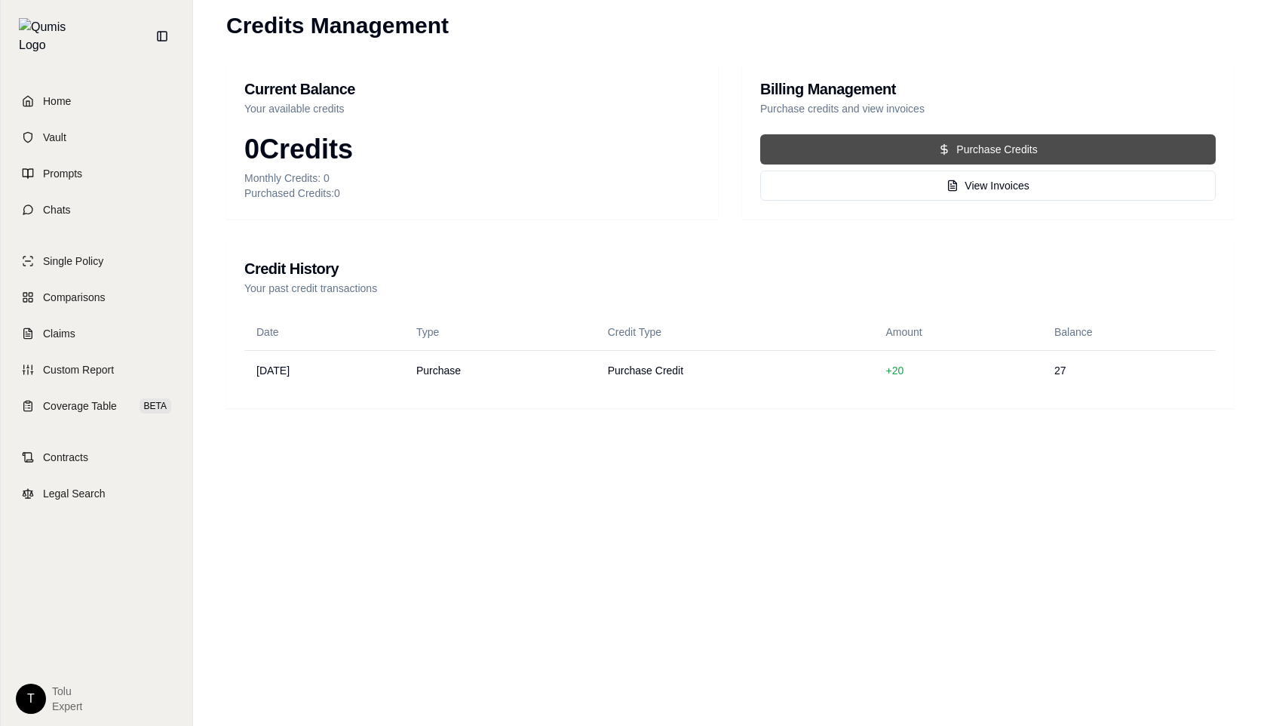
click at [963, 149] on button "Purchase Credits" at bounding box center [988, 149] width 456 height 30
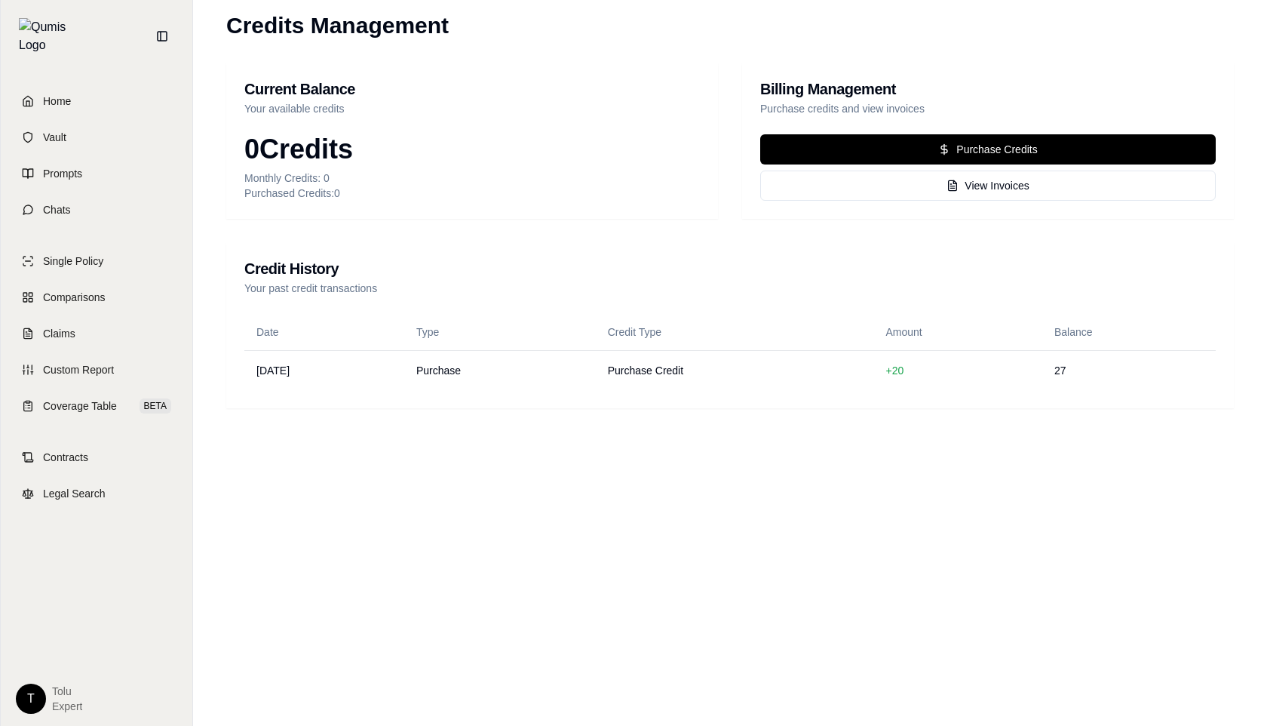
click at [37, 689] on html "Home Vault Prompts Chats Single Policy Comparisons Claims Custom Report Coverag…" at bounding box center [633, 363] width 1267 height 726
click at [93, 490] on html "Home Vault Prompts Chats Single Policy Comparisons Claims Custom Report Coverag…" at bounding box center [633, 363] width 1267 height 726
click at [63, 244] on link "Single Policy" at bounding box center [97, 260] width 174 height 33
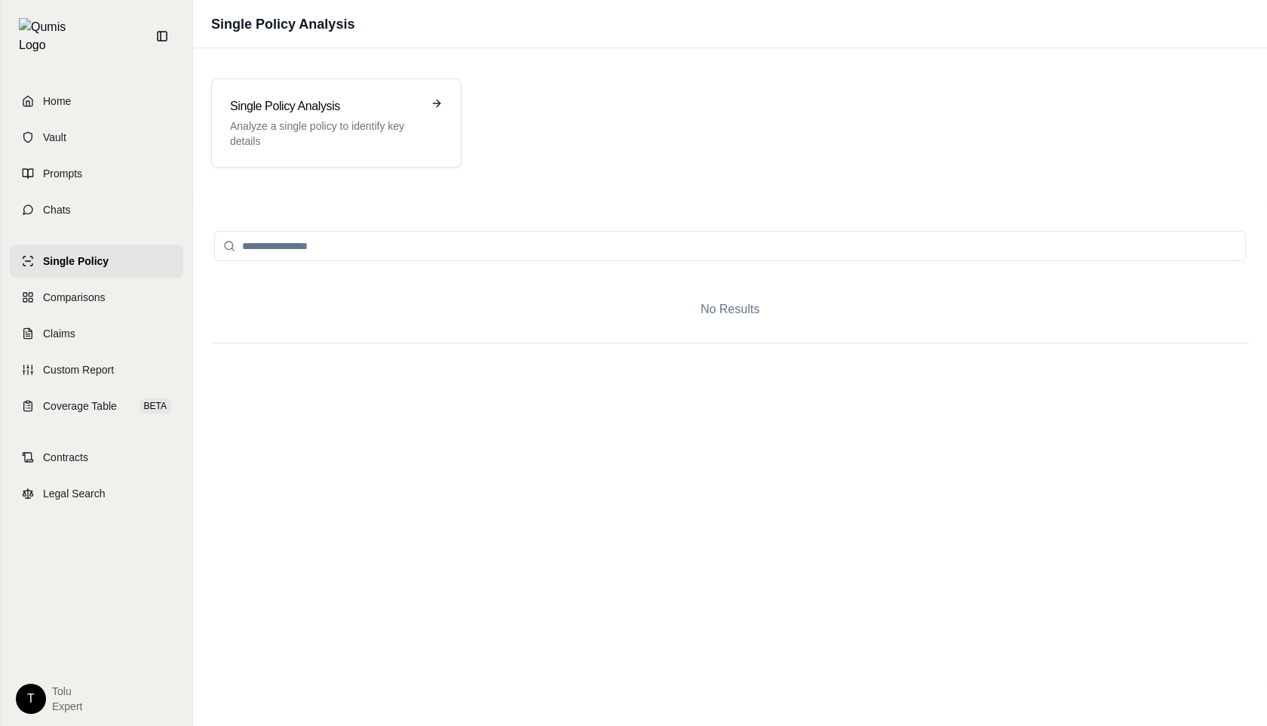
click at [23, 692] on html "Home Vault Prompts Chats Single Policy Comparisons Claims Custom Report Coverag…" at bounding box center [633, 363] width 1267 height 726
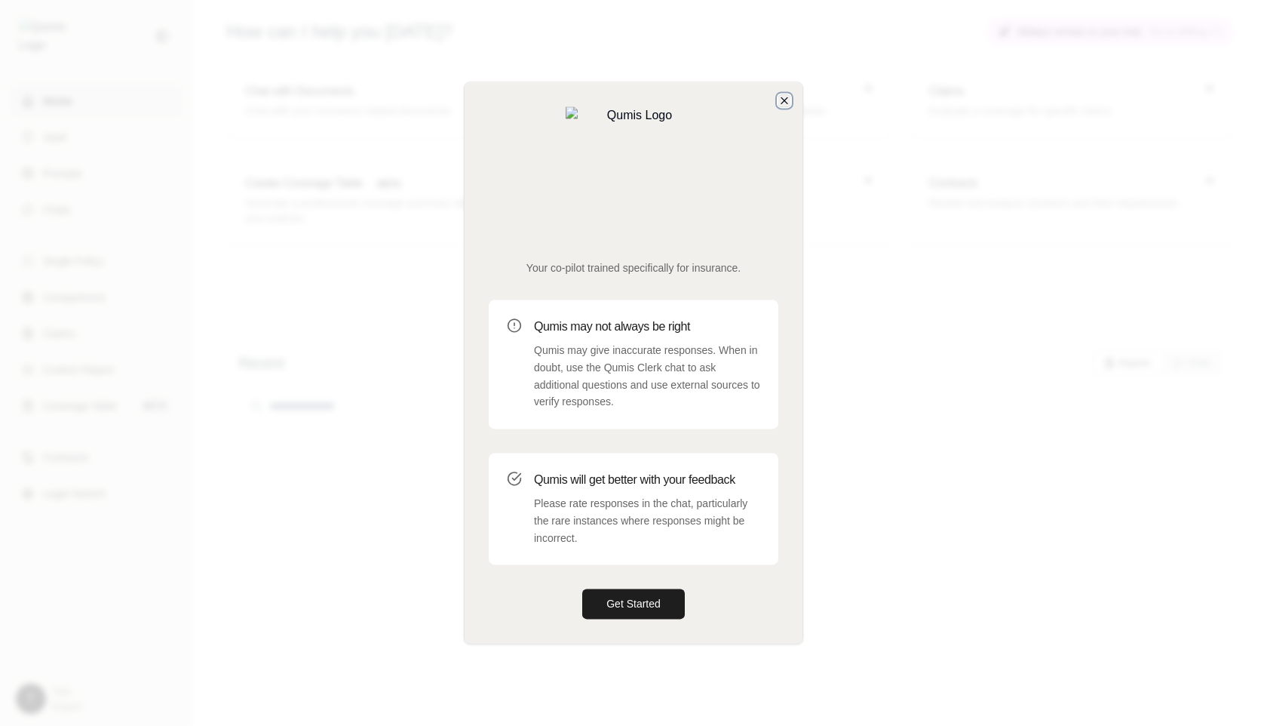
click at [782, 106] on icon "button" at bounding box center [785, 100] width 12 height 12
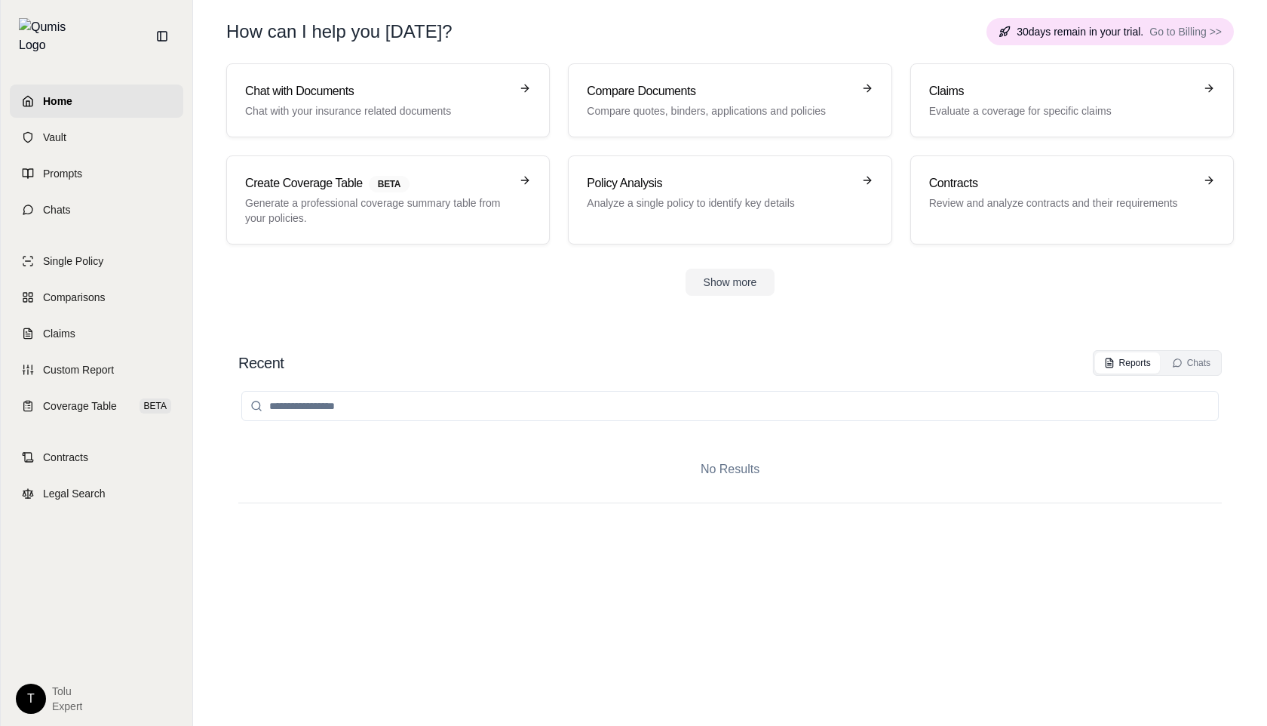
click at [28, 699] on html "Home Vault Prompts Chats Single Policy Comparisons Claims Custom Report Coverag…" at bounding box center [633, 363] width 1267 height 726
click at [57, 663] on div "Log Out" at bounding box center [66, 665] width 124 height 24
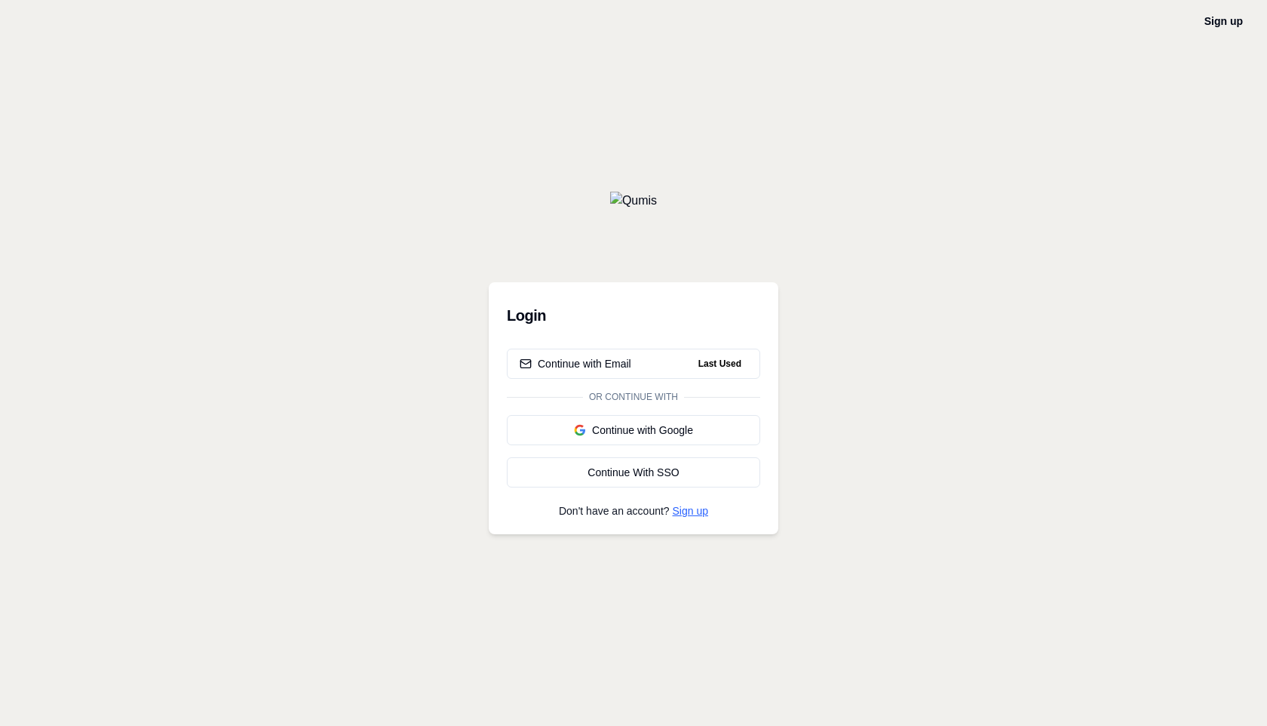
click at [702, 508] on link "Sign up" at bounding box center [690, 511] width 35 height 12
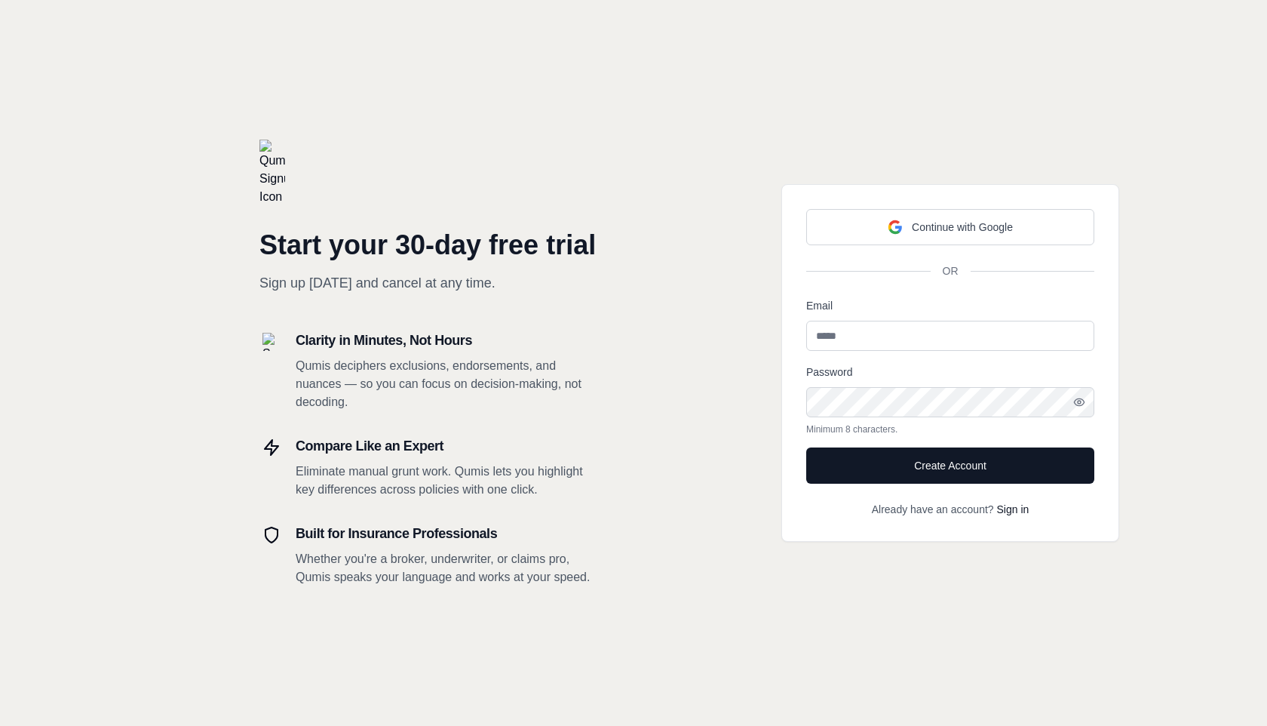
click at [844, 335] on input "Email" at bounding box center [950, 336] width 288 height 30
click at [868, 334] on input "*****" at bounding box center [950, 336] width 288 height 30
click at [897, 372] on div "Password Minimum 8 characters." at bounding box center [950, 399] width 288 height 72
click at [868, 337] on input "**********" at bounding box center [950, 336] width 288 height 30
type input "**********"
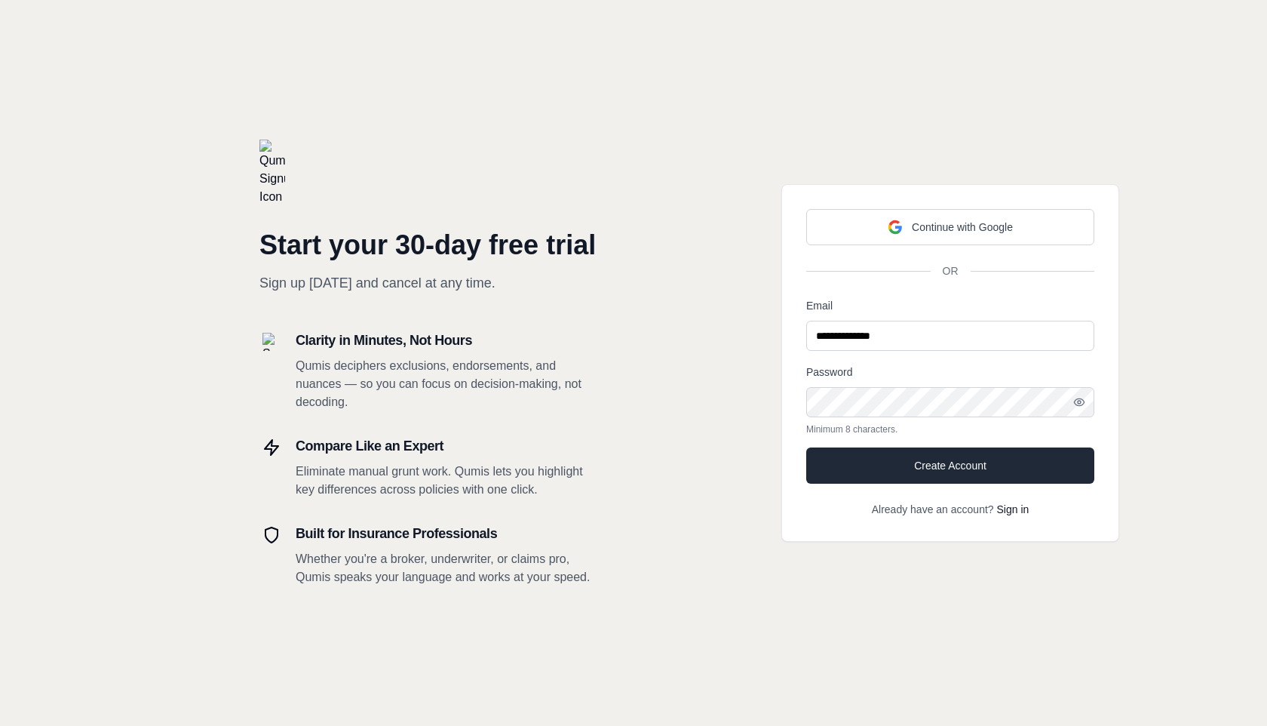
click at [915, 464] on button "Create Account" at bounding box center [950, 465] width 288 height 36
click at [854, 342] on input "Email" at bounding box center [950, 336] width 288 height 30
click at [847, 336] on input "Email" at bounding box center [950, 336] width 288 height 30
click at [841, 338] on input "Email" at bounding box center [950, 336] width 288 height 30
type input "**********"
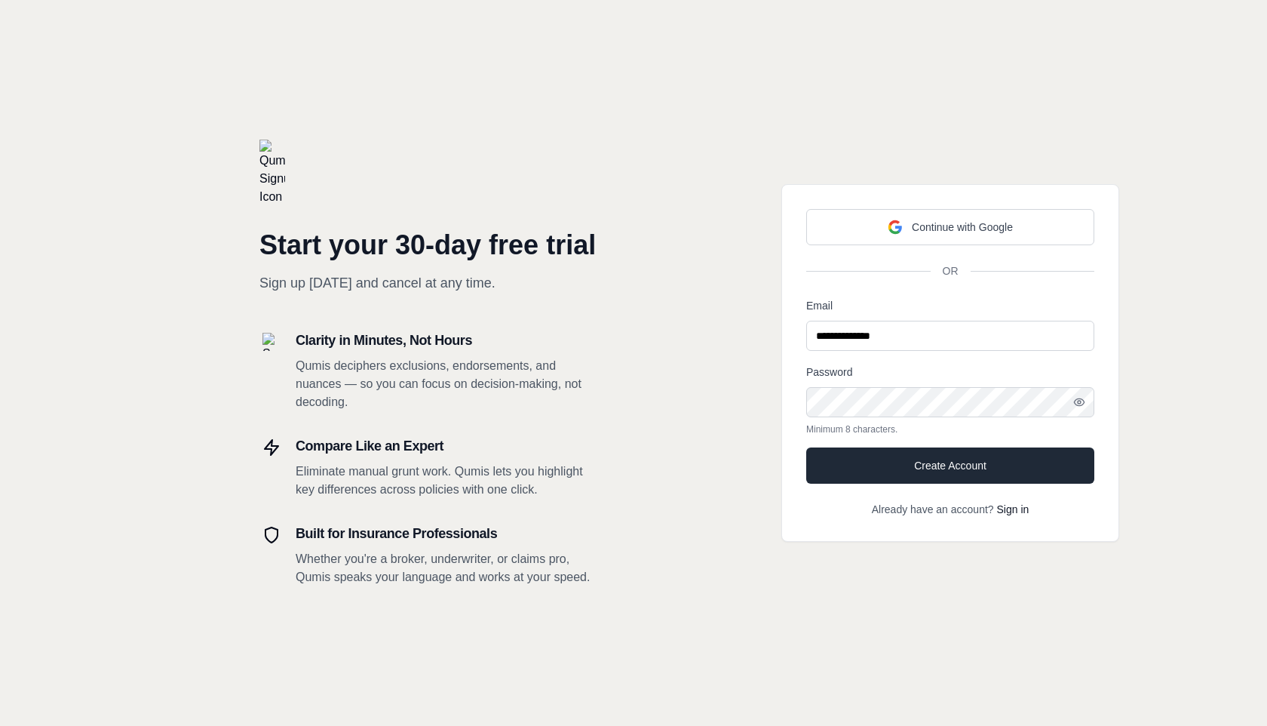
click at [929, 468] on button "Create Account" at bounding box center [950, 465] width 288 height 36
